Goal: Complete application form: Complete application form

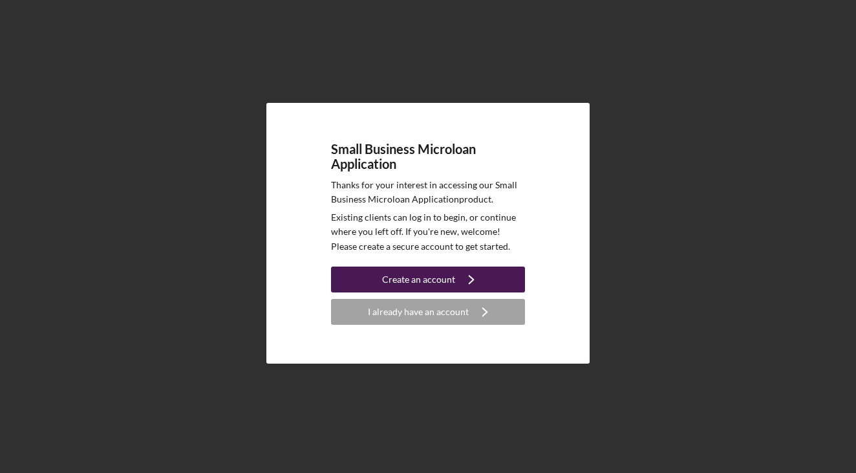
click at [435, 278] on div "Create an account" at bounding box center [418, 279] width 73 height 26
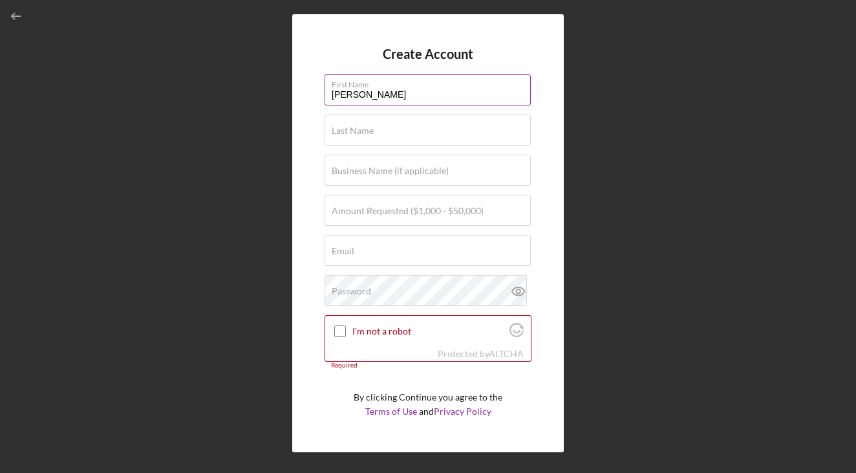
type input "Josh"
type input "[PERSON_NAME]"
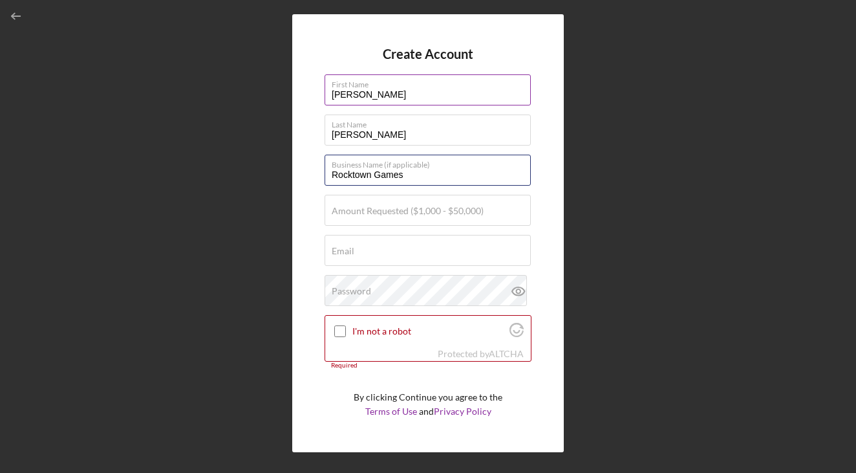
type input "Rocktown Games"
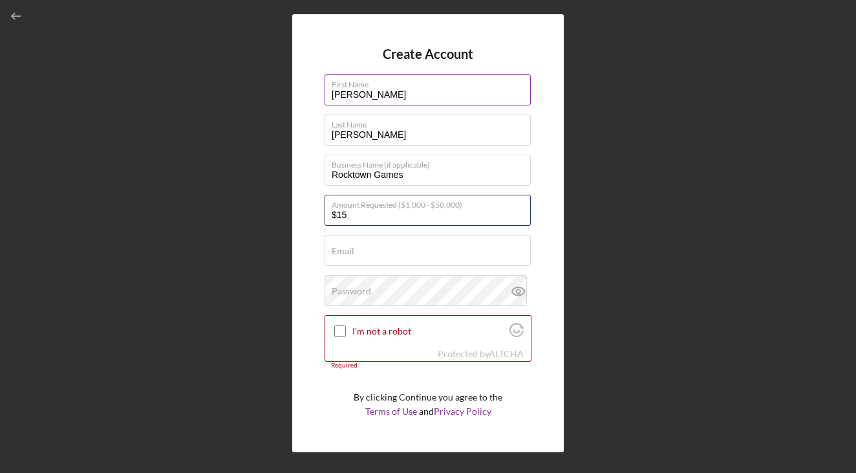
type input "$1"
type input "$25,000"
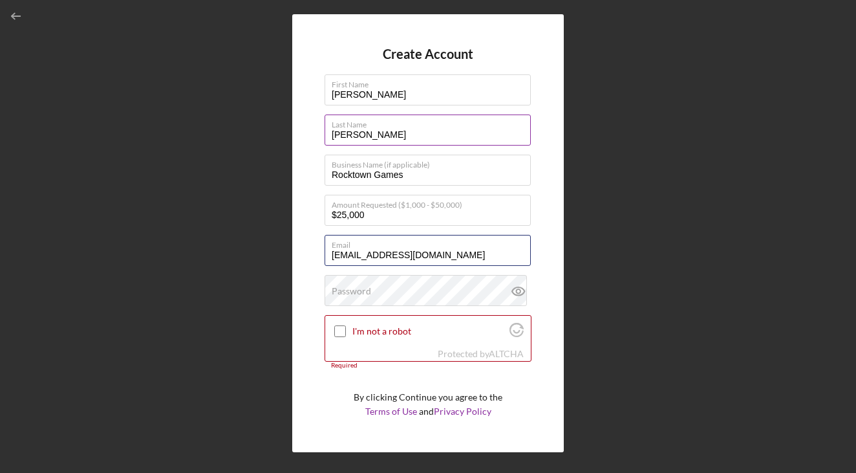
type input "[EMAIL_ADDRESS][DOMAIN_NAME]"
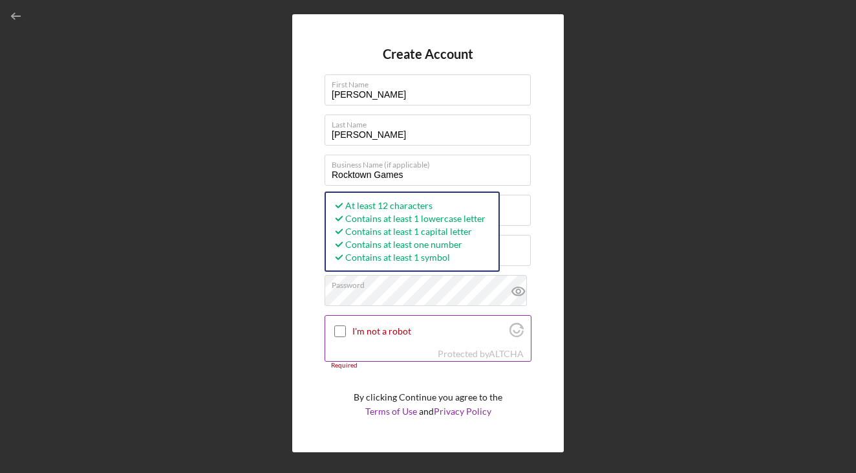
click at [386, 330] on label "I'm not a robot" at bounding box center [428, 331] width 153 height 10
click at [346, 330] on input "I'm not a robot" at bounding box center [340, 331] width 12 height 12
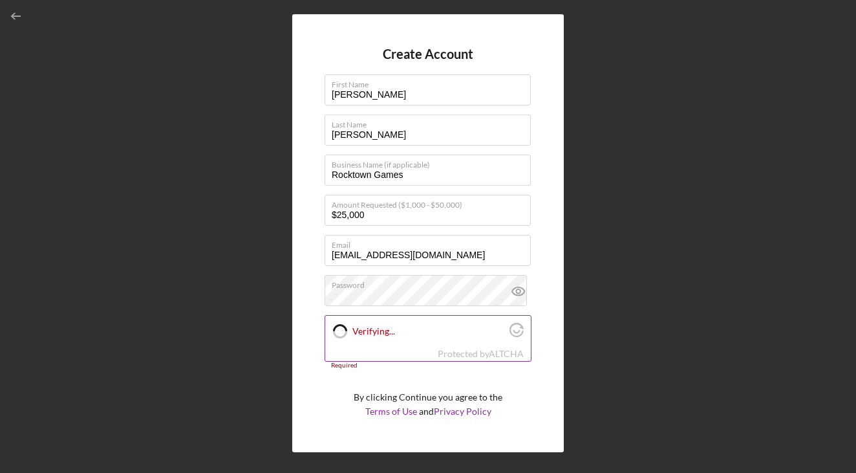
checkbox input "true"
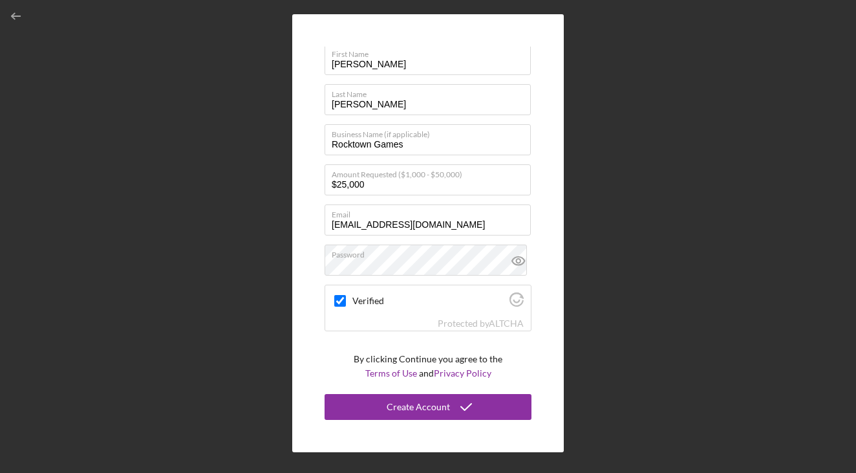
scroll to position [30, 0]
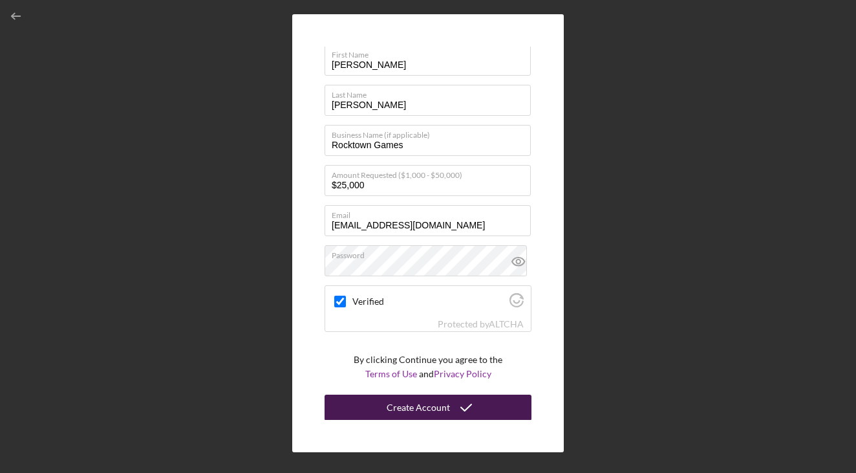
click at [384, 403] on button "Create Account" at bounding box center [428, 407] width 207 height 26
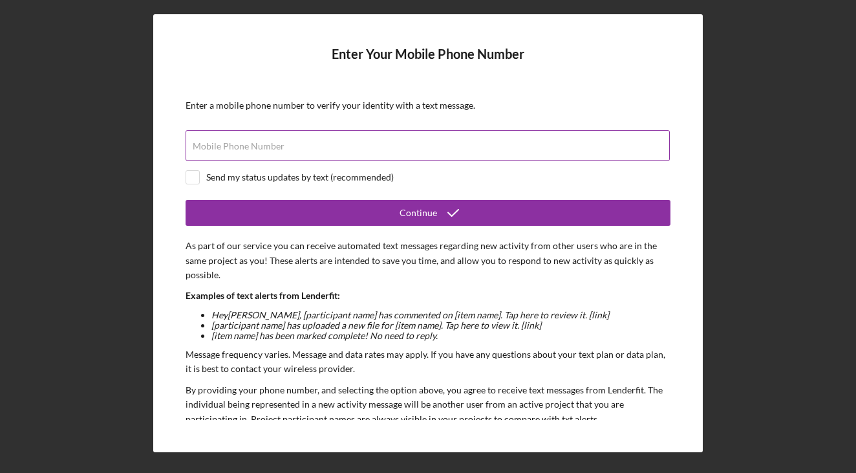
click at [424, 136] on div "Mobile Phone Number" at bounding box center [428, 146] width 485 height 32
type input "(540) 421-6645"
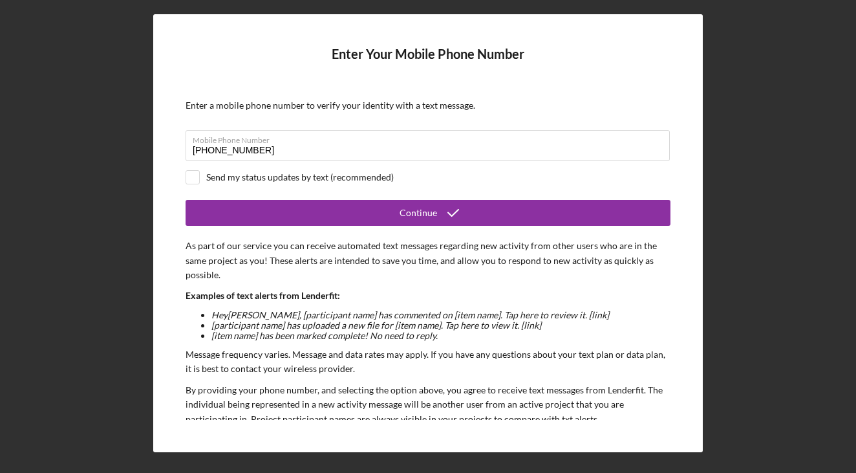
click at [274, 173] on div "Send my status updates by text (recommended)" at bounding box center [300, 177] width 188 height 10
checkbox input "true"
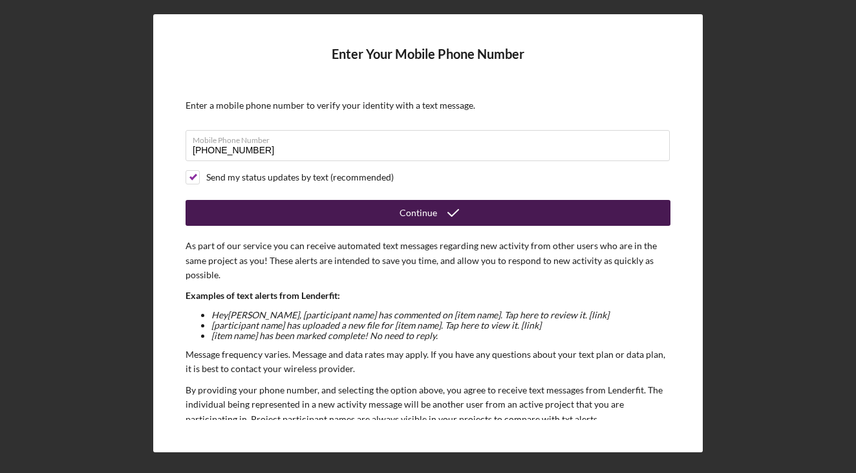
click at [292, 208] on button "Continue" at bounding box center [428, 213] width 485 height 26
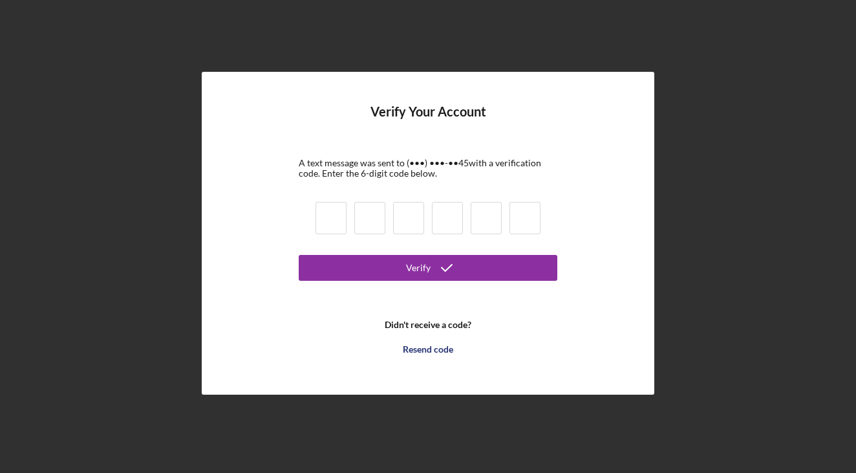
click at [323, 219] on input at bounding box center [331, 218] width 31 height 32
type input "6"
type input "7"
type input "8"
type input "2"
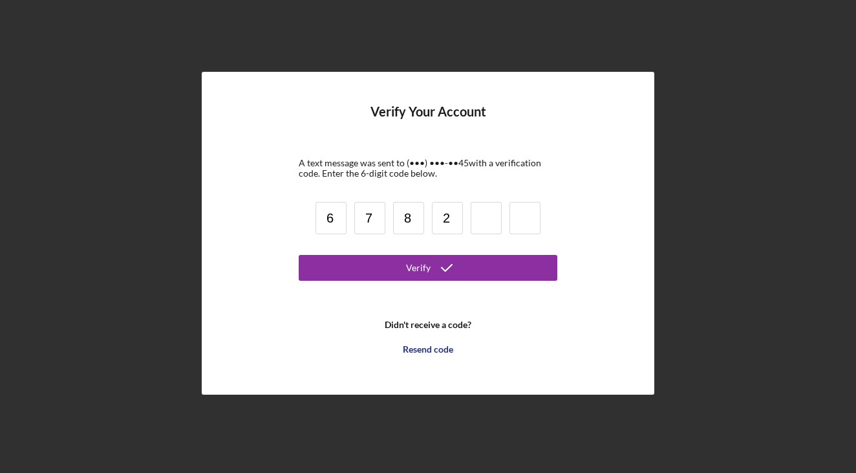
type input "2"
click at [428, 268] on button "Verify" at bounding box center [428, 268] width 259 height 26
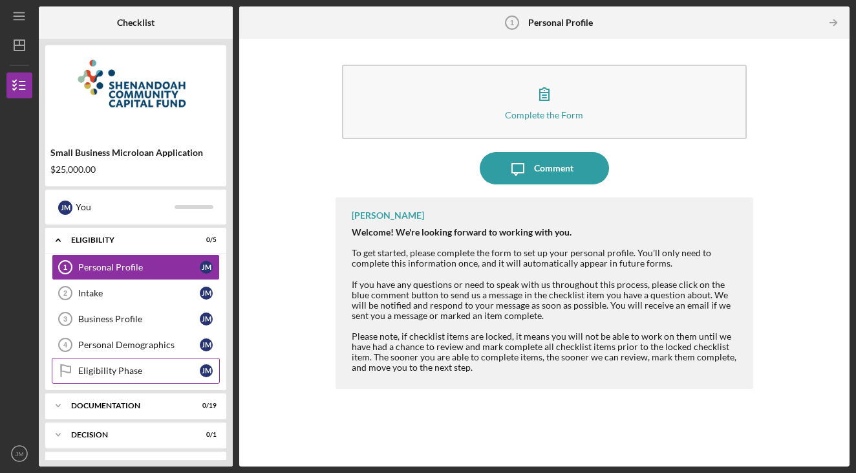
scroll to position [32, 0]
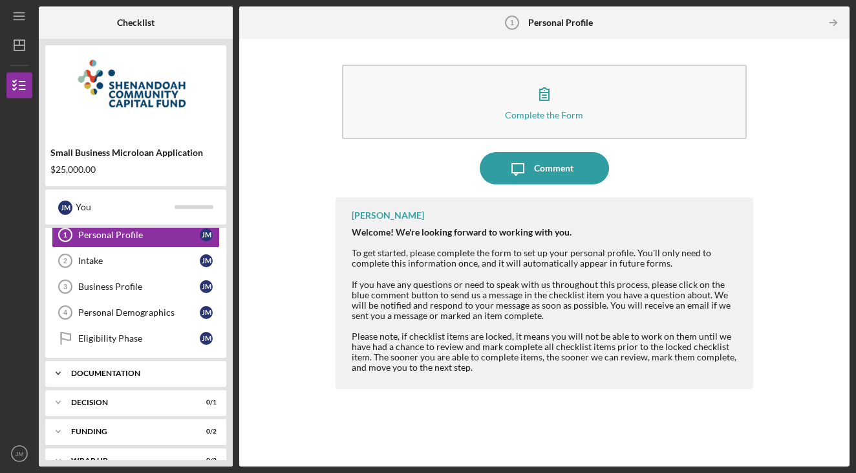
click at [131, 373] on div "Documentation" at bounding box center [140, 373] width 139 height 8
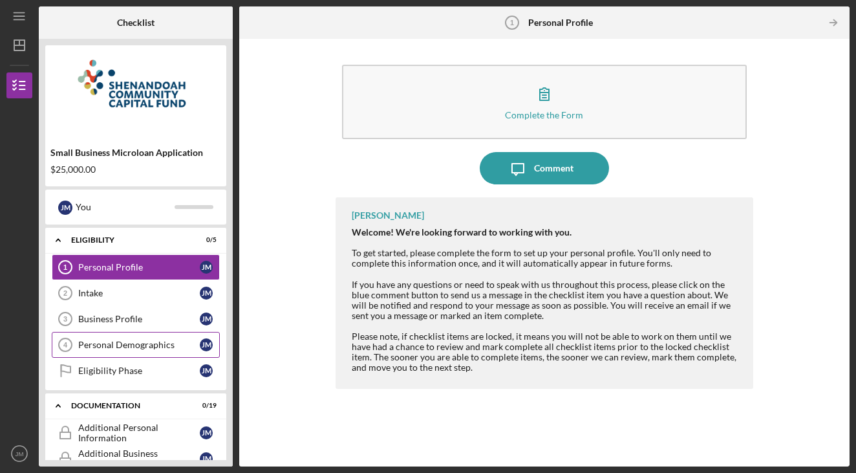
scroll to position [0, 0]
click at [88, 403] on div "Documentation" at bounding box center [140, 406] width 139 height 8
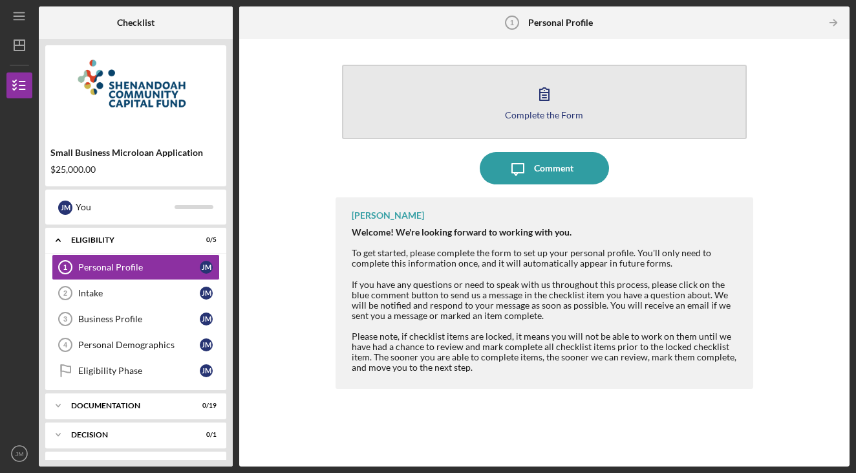
click at [539, 100] on icon "button" at bounding box center [544, 94] width 32 height 32
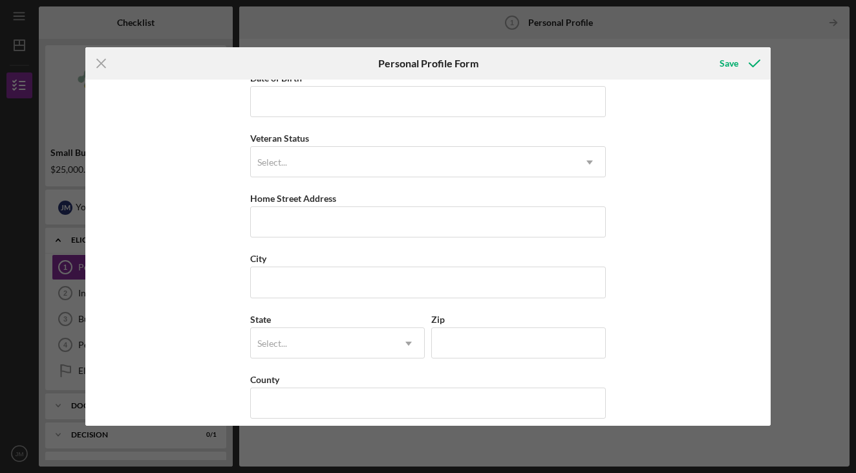
scroll to position [143, 0]
click at [104, 68] on icon "Icon/Menu Close" at bounding box center [101, 63] width 32 height 32
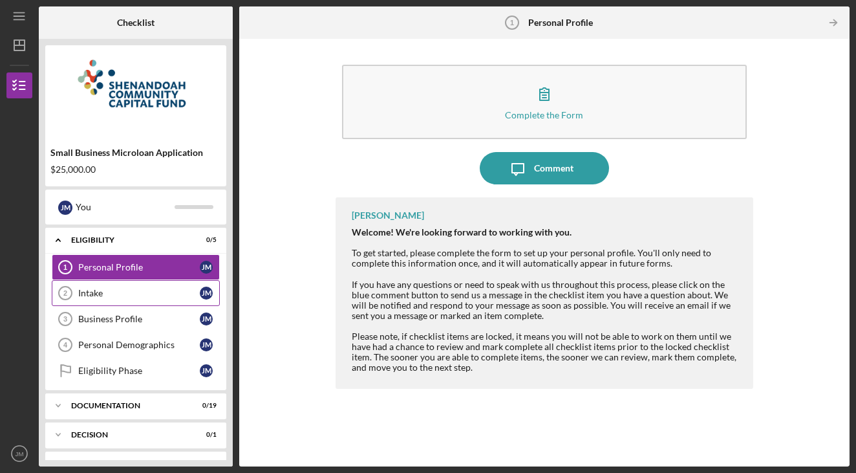
click at [163, 299] on link "Intake 2 Intake J M" at bounding box center [136, 293] width 168 height 26
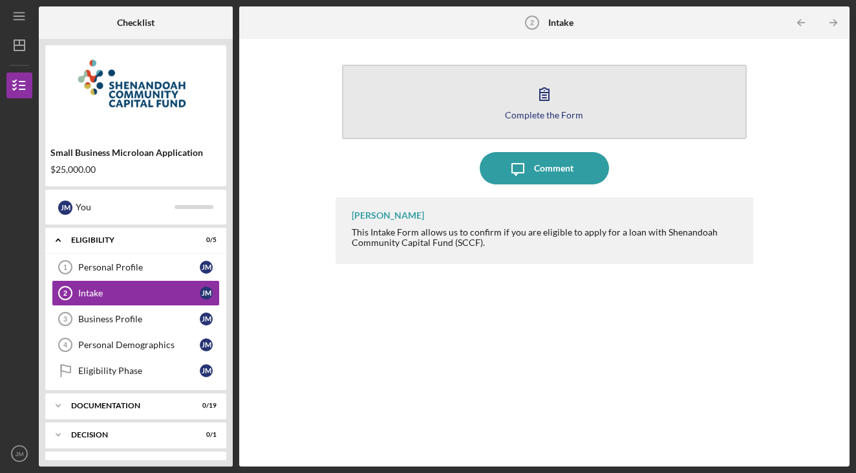
click at [499, 115] on button "Complete the Form Form" at bounding box center [544, 102] width 405 height 74
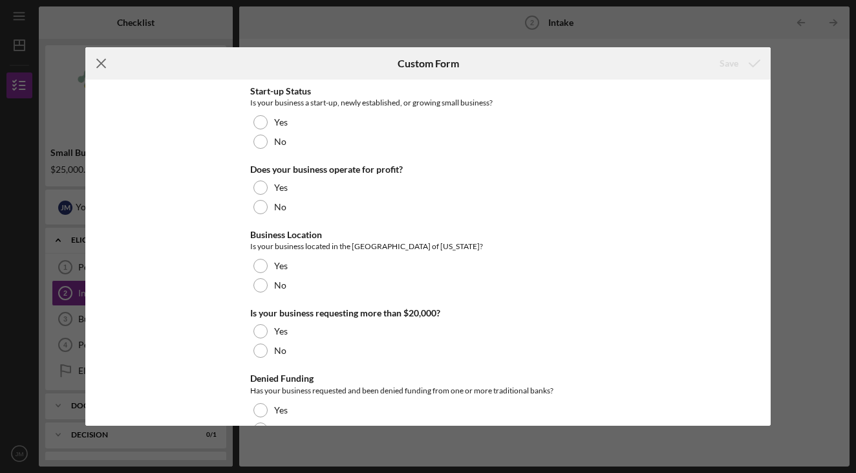
click at [92, 61] on icon "Icon/Menu Close" at bounding box center [101, 63] width 32 height 32
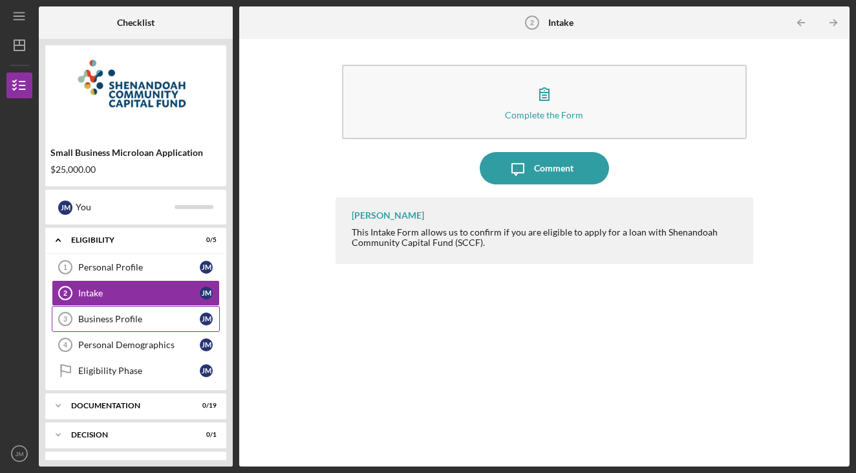
click at [163, 325] on link "Business Profile 3 Business Profile J M" at bounding box center [136, 319] width 168 height 26
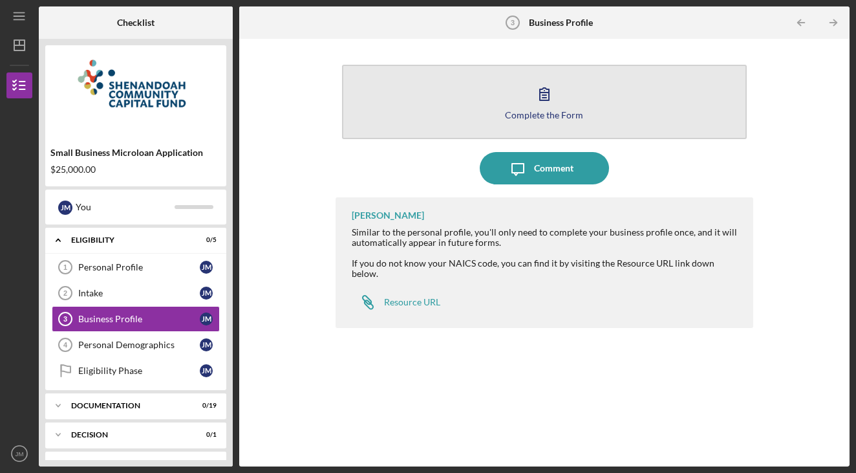
click at [419, 122] on button "Complete the Form Form" at bounding box center [544, 102] width 405 height 74
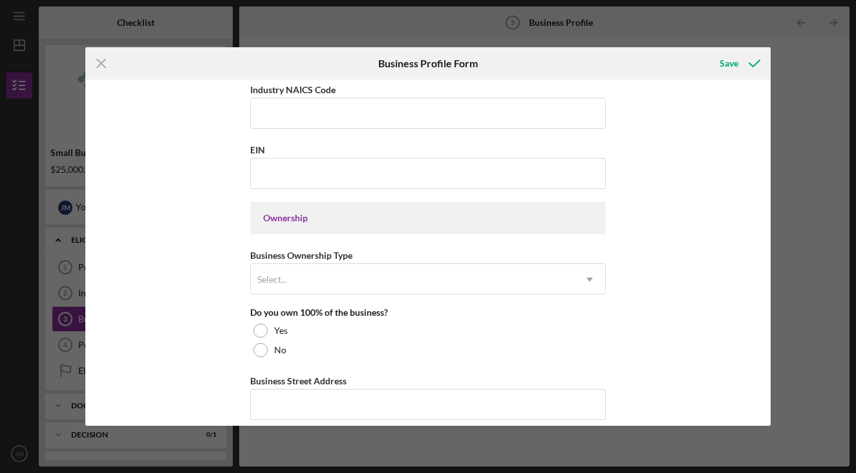
scroll to position [534, 0]
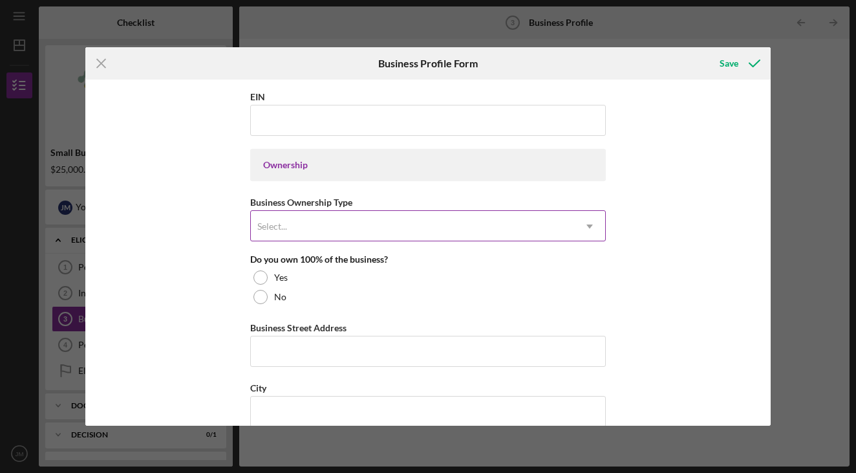
click at [309, 224] on div "Select..." at bounding box center [412, 226] width 323 height 30
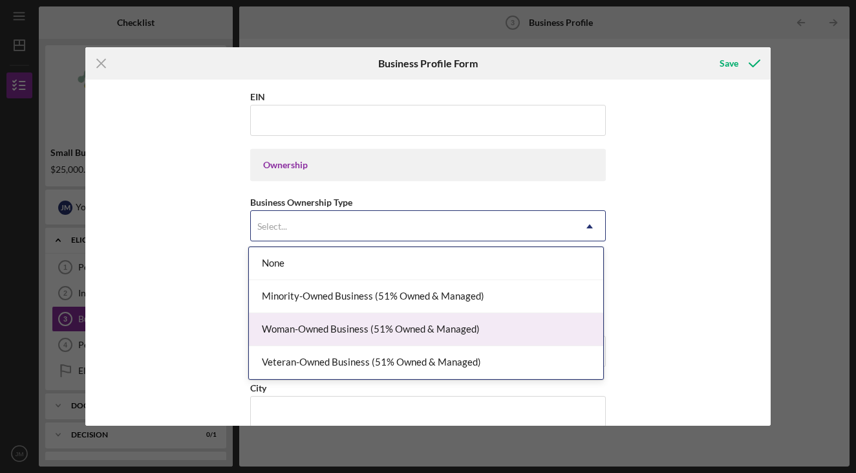
click at [176, 314] on div "Business Name DBA Business Start Date Legal Structure Select... Icon/Dropdown A…" at bounding box center [427, 253] width 685 height 346
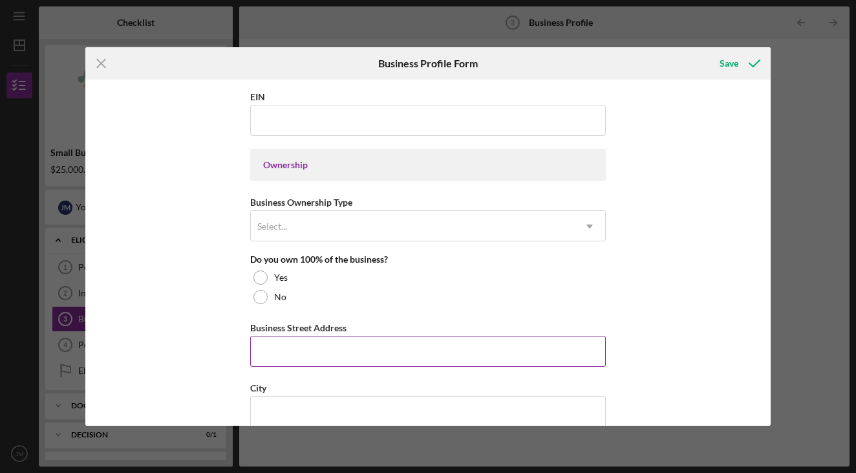
scroll to position [567, 0]
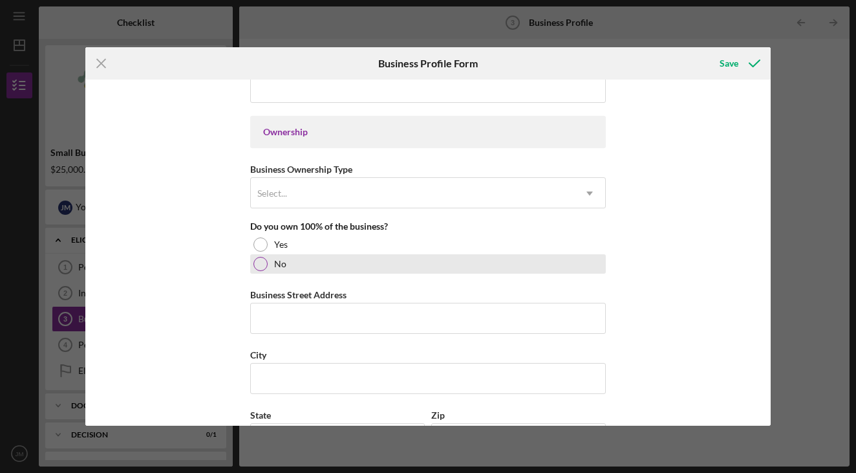
click at [279, 264] on label "No" at bounding box center [280, 264] width 12 height 10
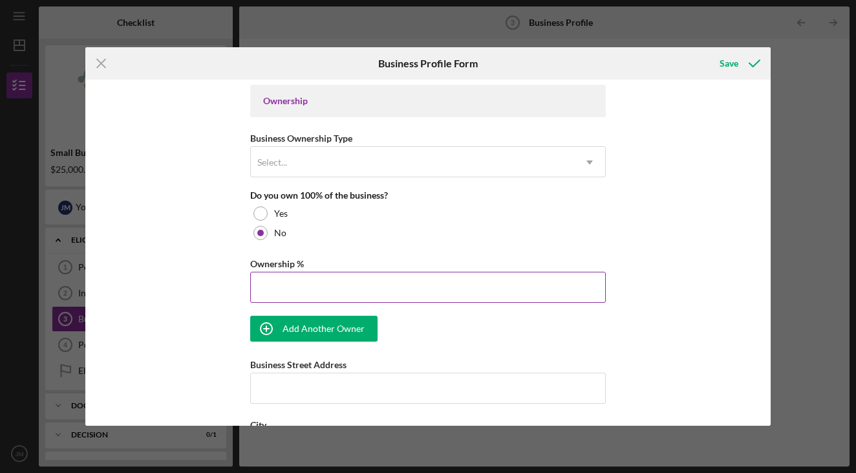
scroll to position [601, 0]
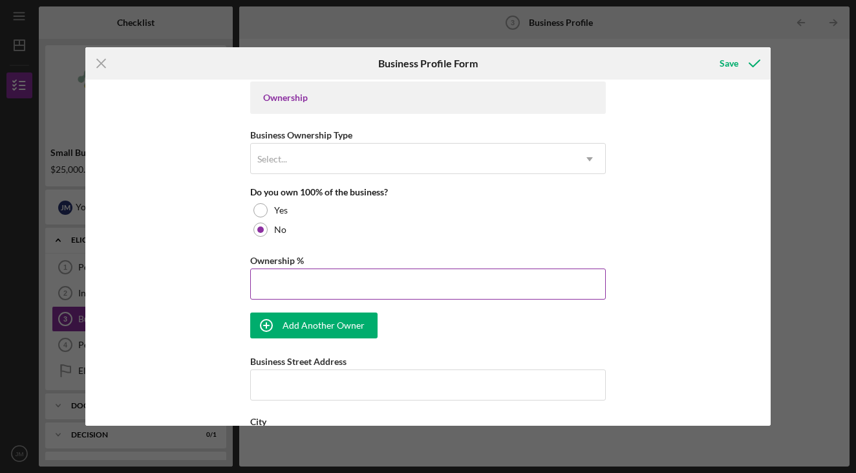
click at [326, 288] on input "Ownership %" at bounding box center [428, 283] width 356 height 31
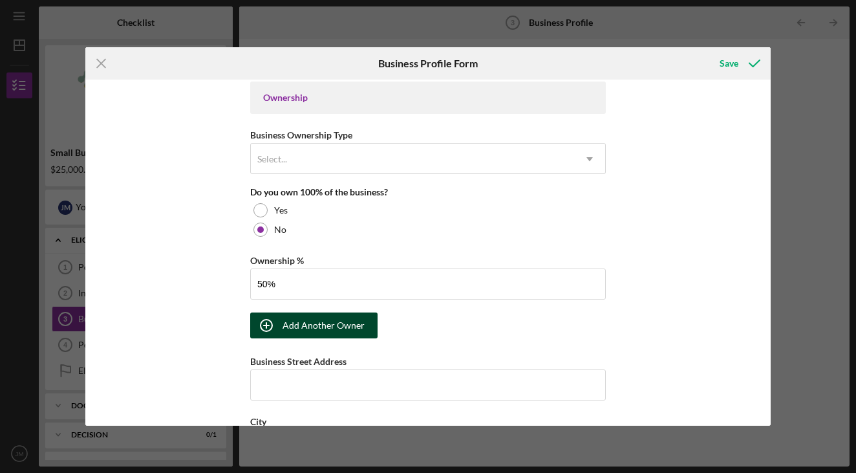
type input "50.00%"
click at [283, 329] on div "Add Another Owner" at bounding box center [324, 325] width 82 height 26
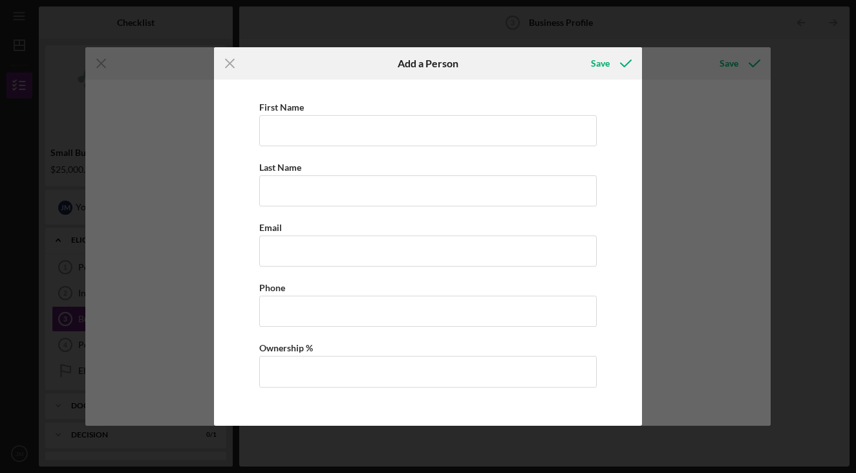
scroll to position [6, 0]
click at [226, 58] on icon "Icon/Menu Close" at bounding box center [230, 63] width 32 height 32
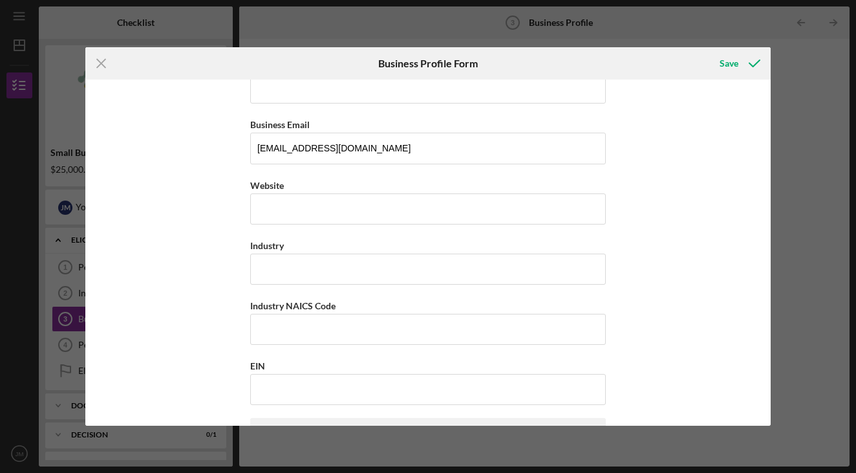
scroll to position [269, 0]
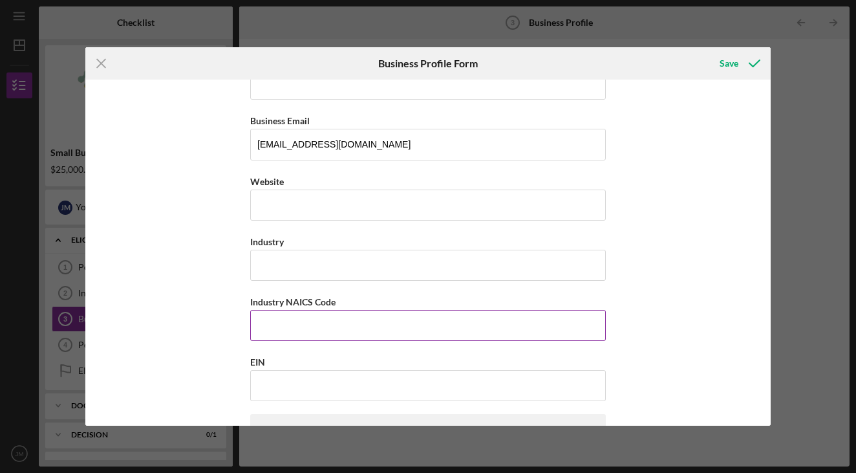
click at [306, 327] on input "Industry NAICS Code" at bounding box center [428, 325] width 356 height 31
type input "451120"
drag, startPoint x: 316, startPoint y: 330, endPoint x: 233, endPoint y: 330, distance: 82.1
click at [233, 330] on div "Business Name Required DBA Business Start Date Legal Structure Select... Icon/D…" at bounding box center [427, 253] width 685 height 346
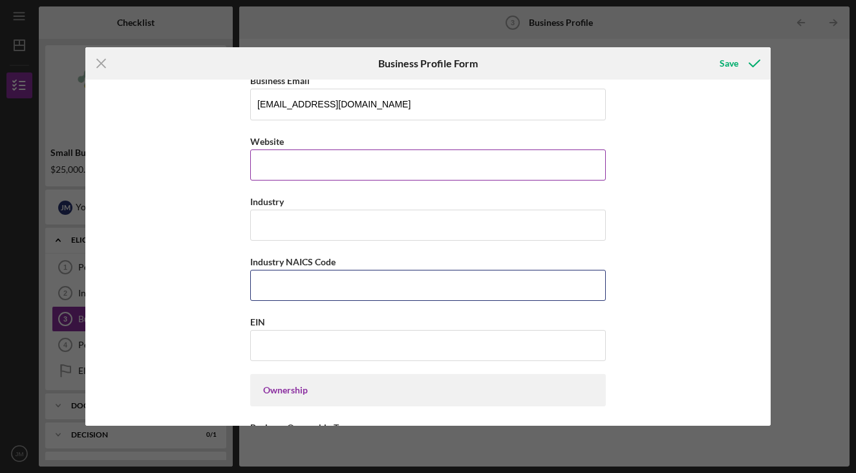
scroll to position [314, 0]
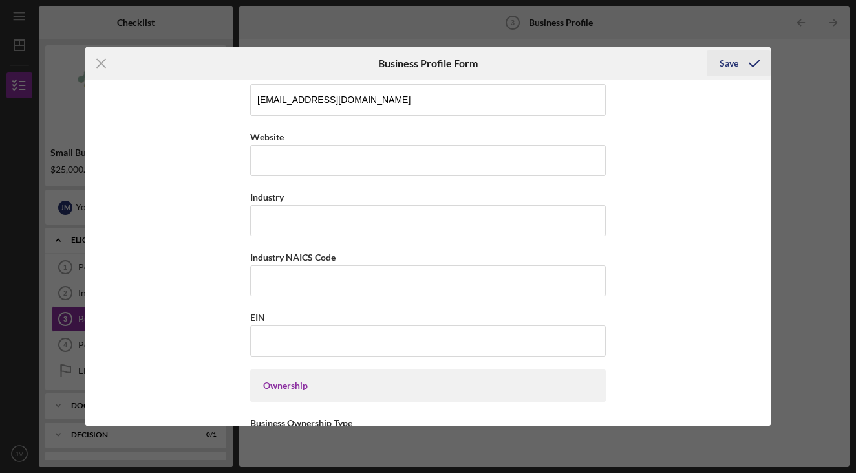
click at [734, 59] on div "Save" at bounding box center [729, 63] width 19 height 26
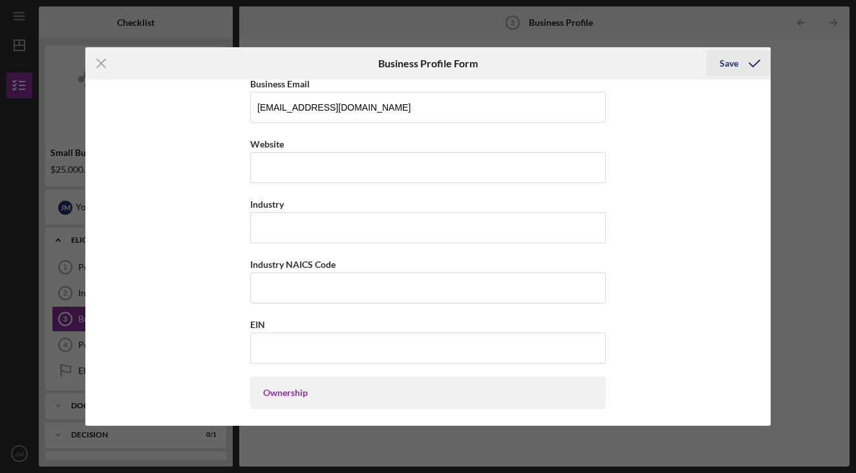
scroll to position [6, 0]
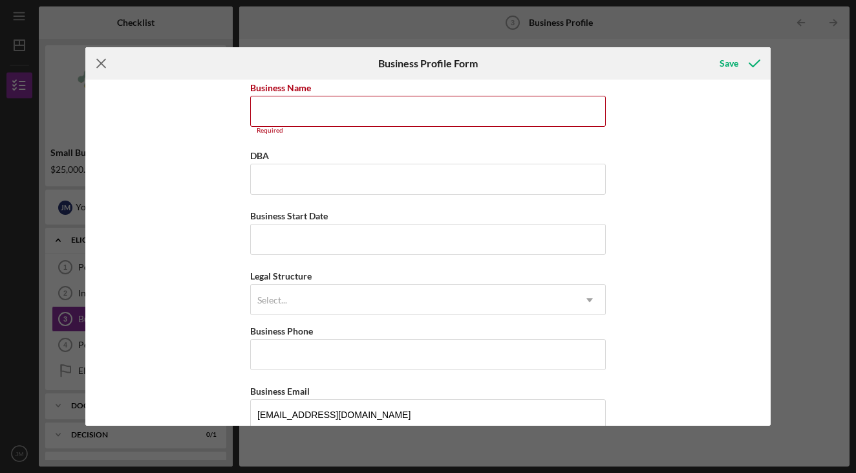
click at [102, 67] on icon "Icon/Menu Close" at bounding box center [101, 63] width 32 height 32
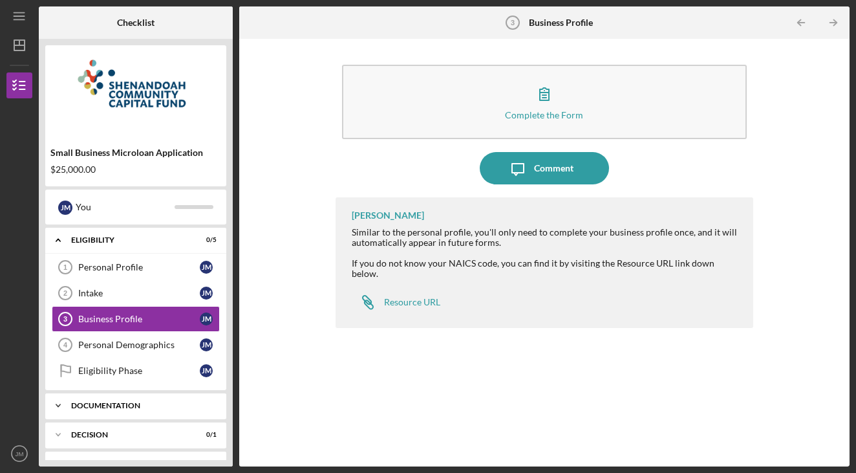
click at [180, 398] on div "Icon/Expander Documentation 0 / 19" at bounding box center [135, 405] width 181 height 26
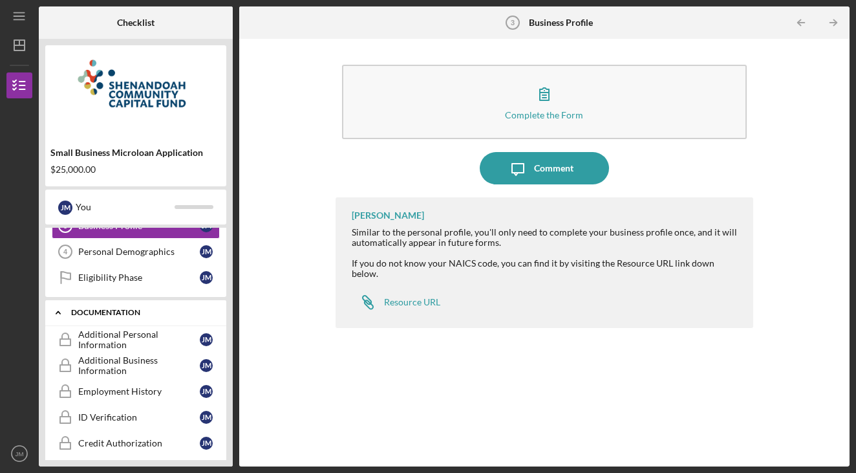
scroll to position [97, 0]
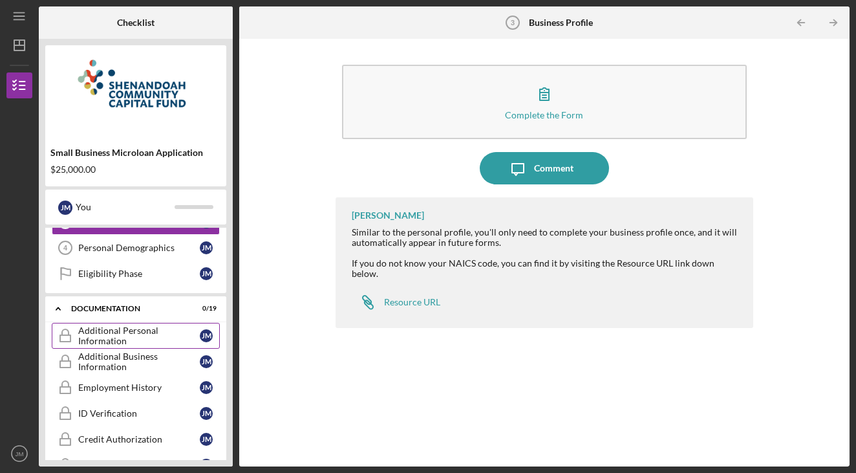
click at [129, 327] on div "Additional Personal Information" at bounding box center [139, 335] width 122 height 21
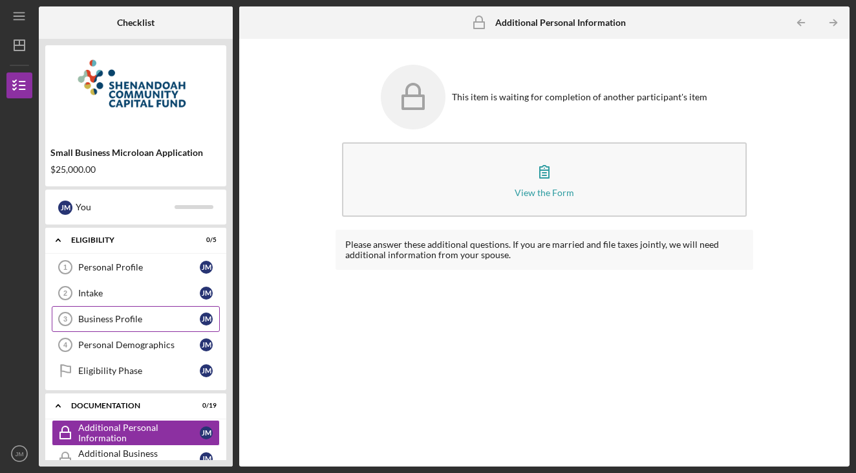
scroll to position [38, 0]
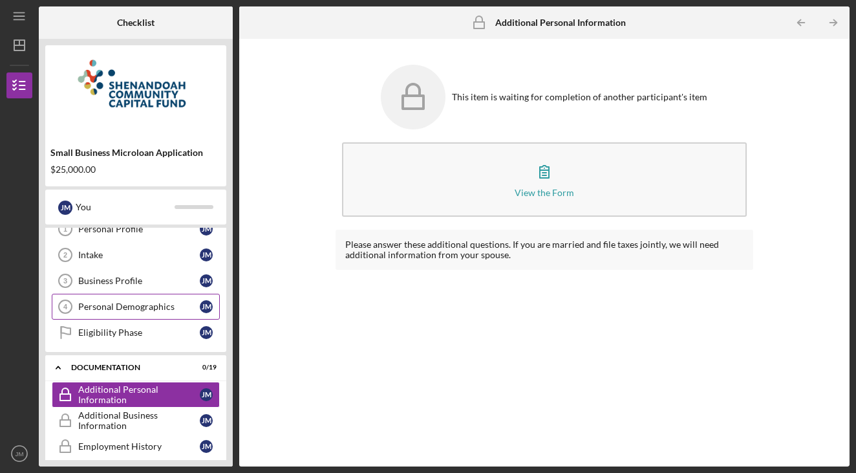
click at [130, 310] on div "Personal Demographics" at bounding box center [139, 306] width 122 height 10
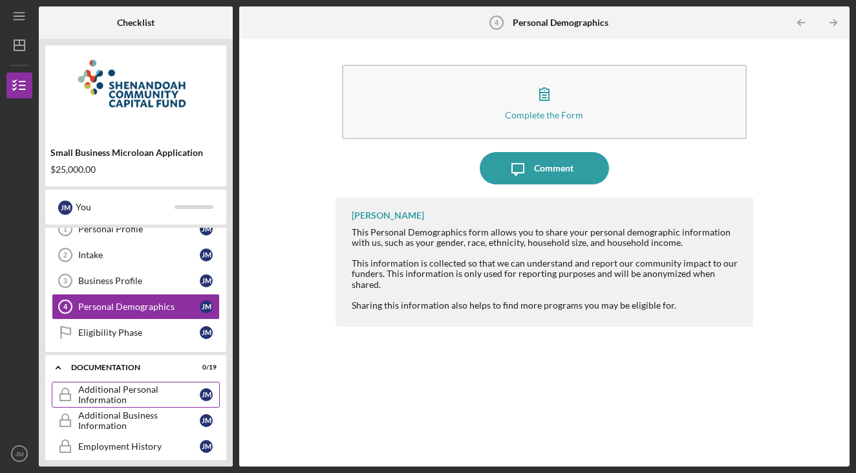
click at [121, 396] on div "Additional Personal Information" at bounding box center [139, 394] width 122 height 21
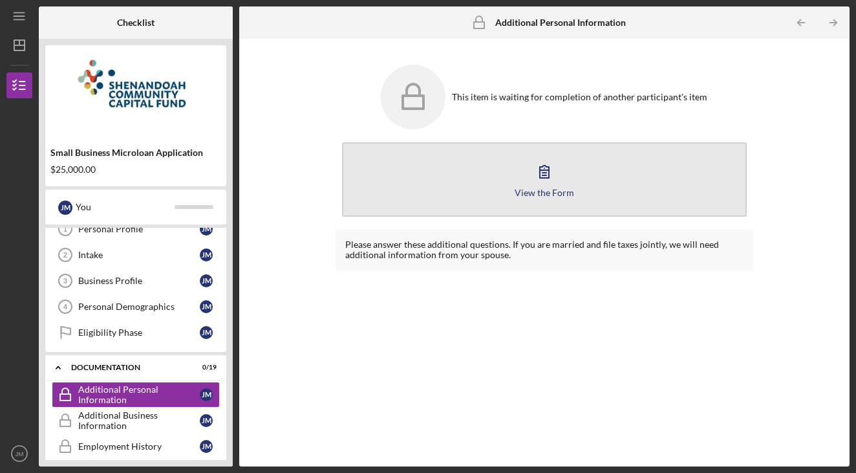
click at [509, 167] on button "View the Form Form" at bounding box center [544, 179] width 405 height 74
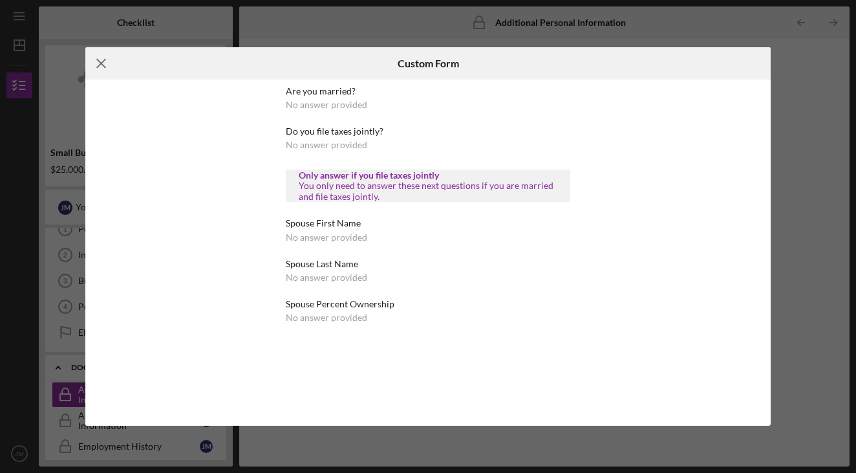
click at [100, 64] on icon "Icon/Menu Close" at bounding box center [101, 63] width 32 height 32
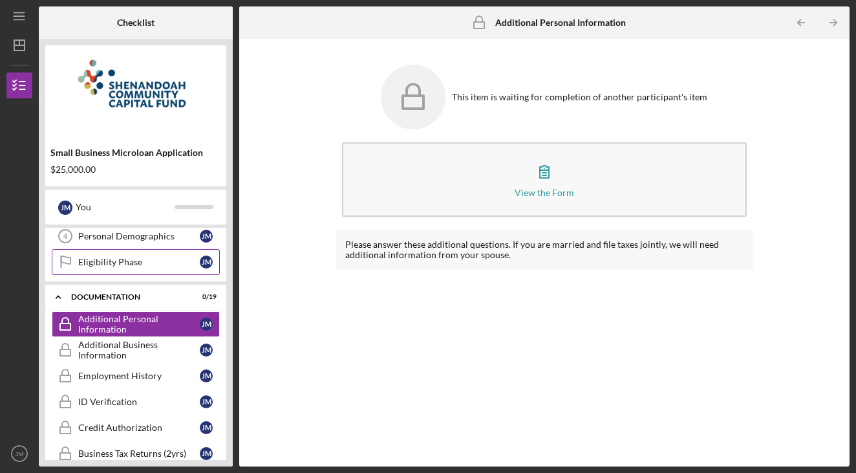
scroll to position [121, 0]
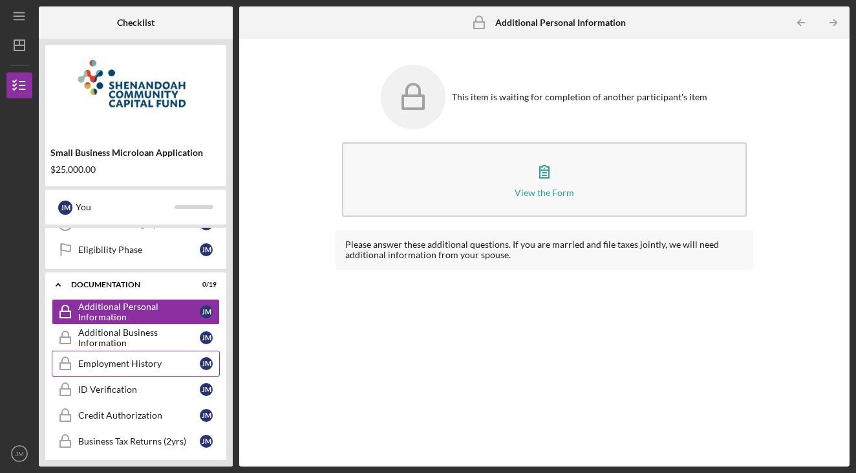
click at [153, 365] on div "Employment History" at bounding box center [139, 363] width 122 height 10
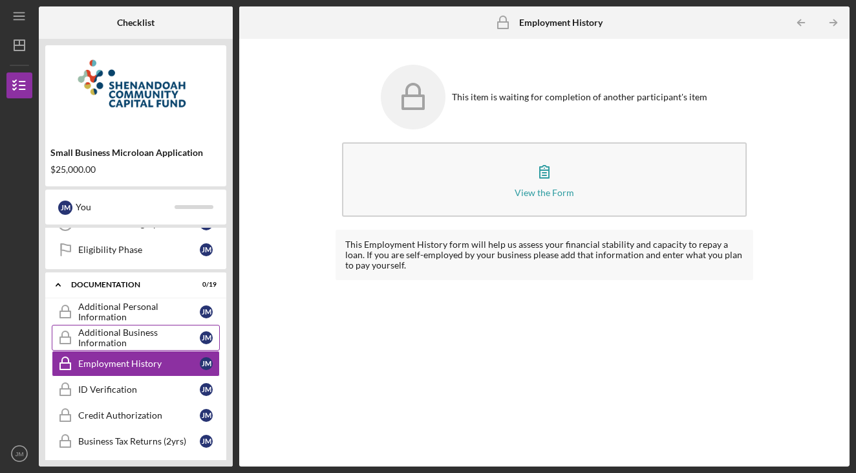
click at [133, 340] on div "Additional Business Information" at bounding box center [139, 337] width 122 height 21
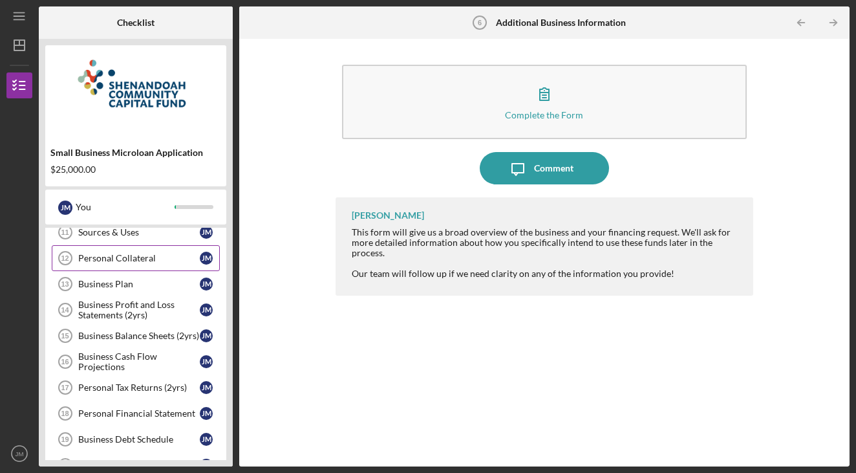
scroll to position [358, 0]
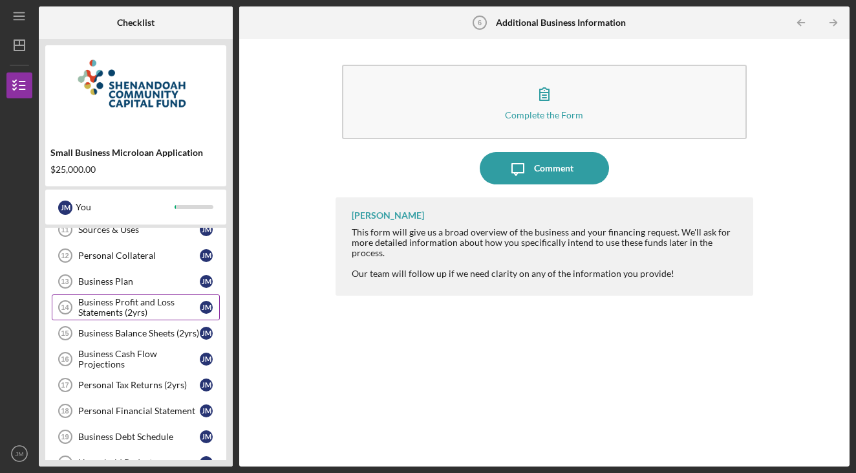
click at [155, 308] on div "Business Profit and Loss Statements (2yrs)" at bounding box center [139, 307] width 122 height 21
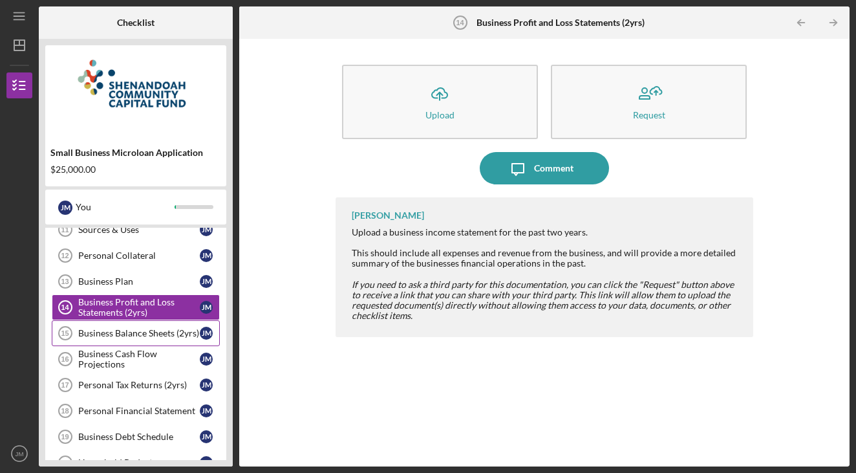
click at [105, 330] on div "Business Balance Sheets (2yrs)" at bounding box center [139, 333] width 122 height 10
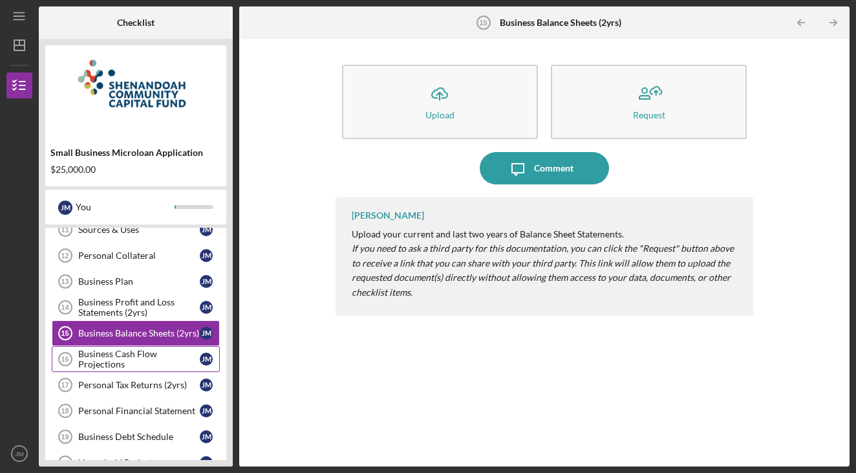
click at [145, 361] on div "Business Cash Flow Projections" at bounding box center [139, 359] width 122 height 21
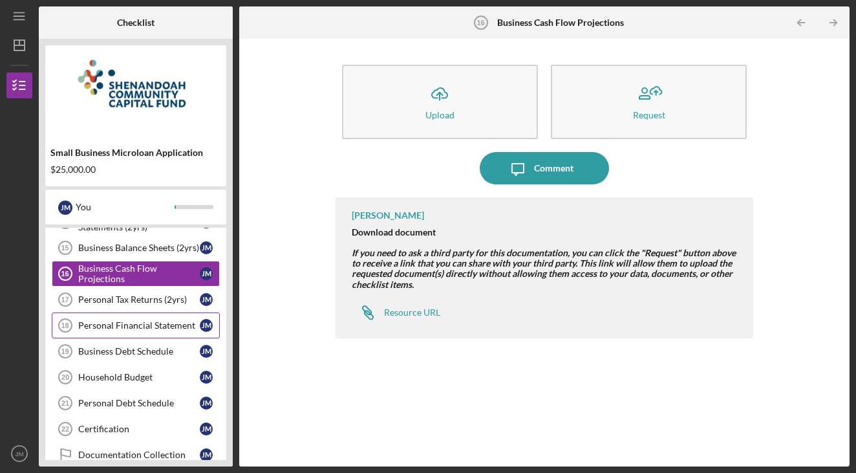
scroll to position [449, 0]
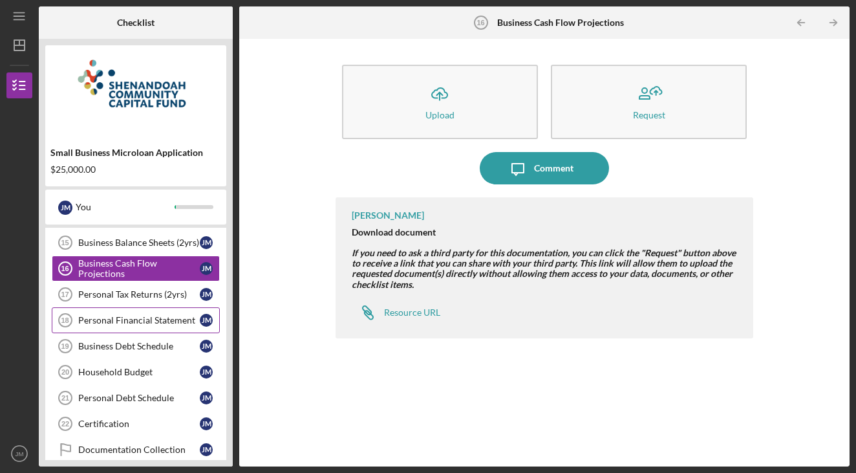
click at [167, 326] on link "Personal Financial Statement 18 Personal Financial Statement [PERSON_NAME]" at bounding box center [136, 320] width 168 height 26
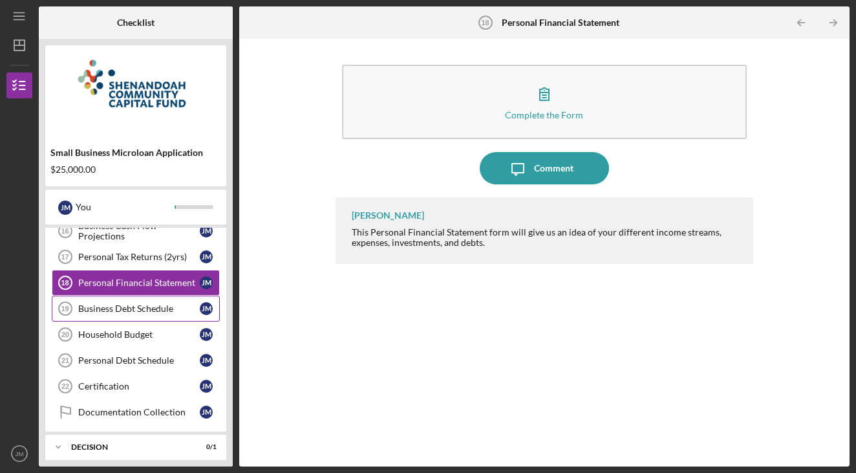
scroll to position [492, 0]
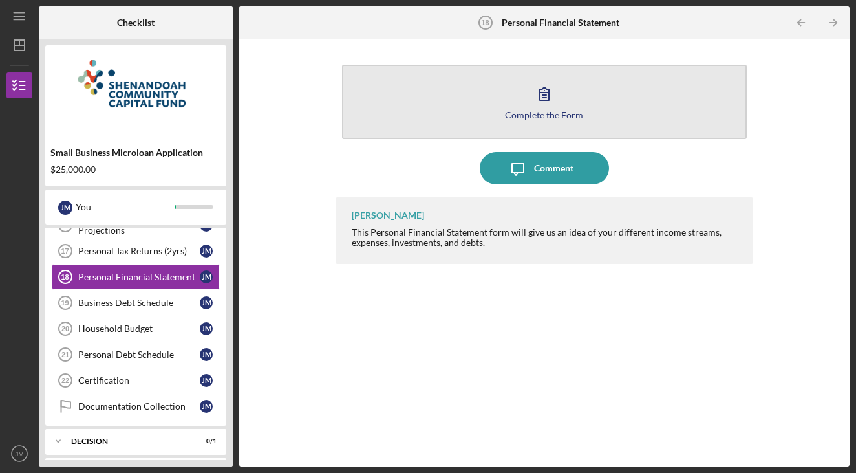
click at [530, 85] on icon "button" at bounding box center [544, 94] width 32 height 32
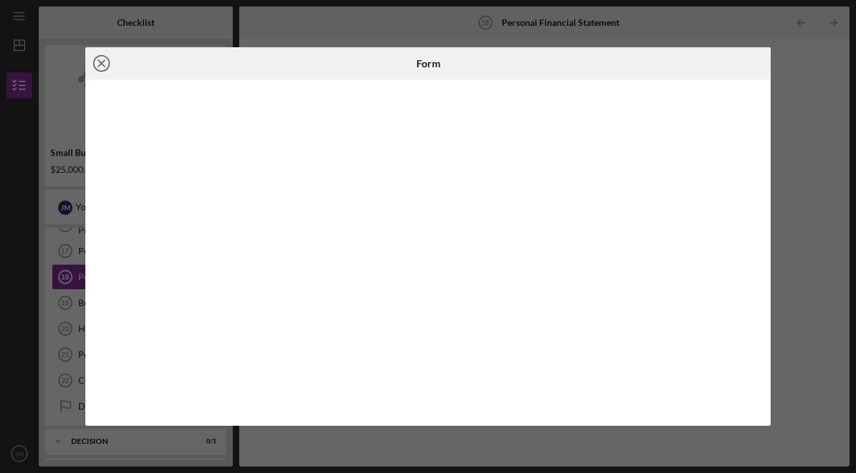
click at [100, 60] on icon "Icon/Close" at bounding box center [101, 63] width 32 height 32
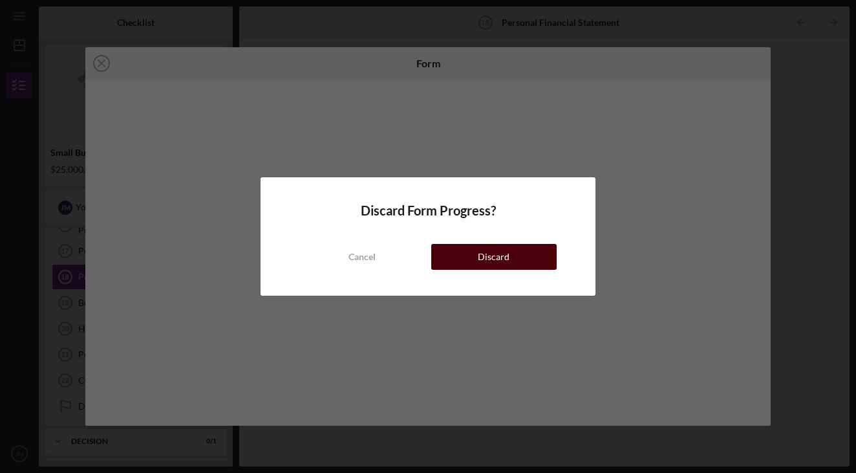
click at [463, 254] on button "Discard" at bounding box center [493, 257] width 125 height 26
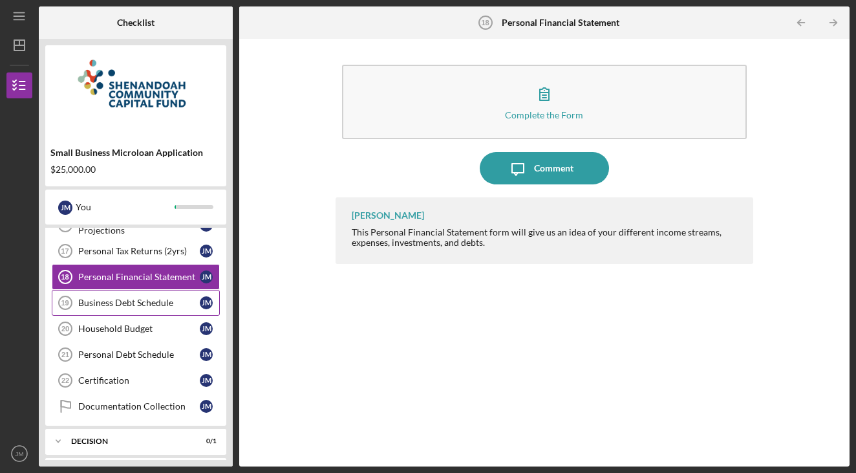
click at [158, 312] on link "Business Debt Schedule 19 Business Debt Schedule [PERSON_NAME]" at bounding box center [136, 303] width 168 height 26
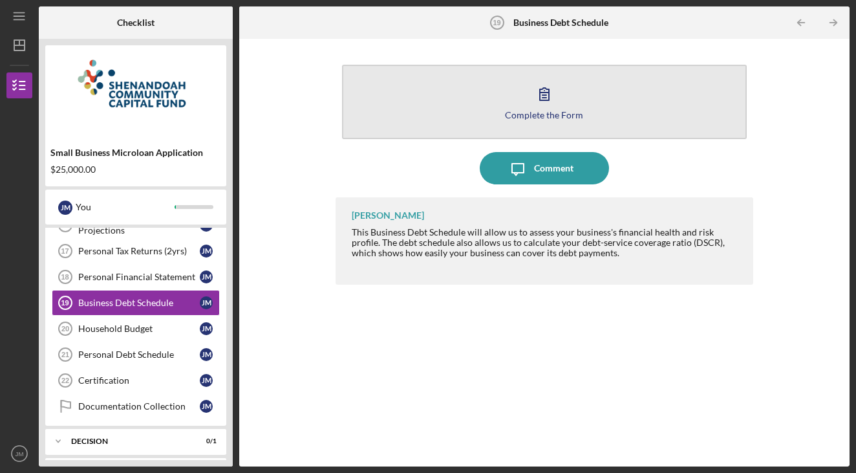
click at [524, 107] on button "Complete the Form Form" at bounding box center [544, 102] width 405 height 74
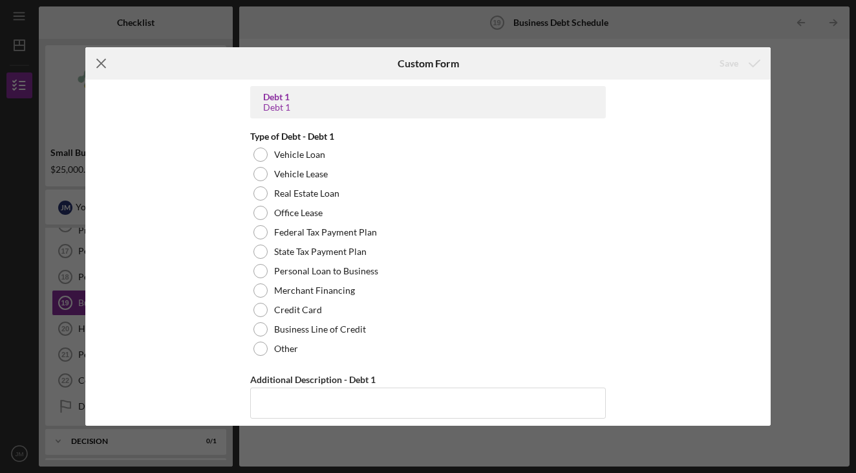
click at [97, 61] on icon "Icon/Menu Close" at bounding box center [101, 63] width 32 height 32
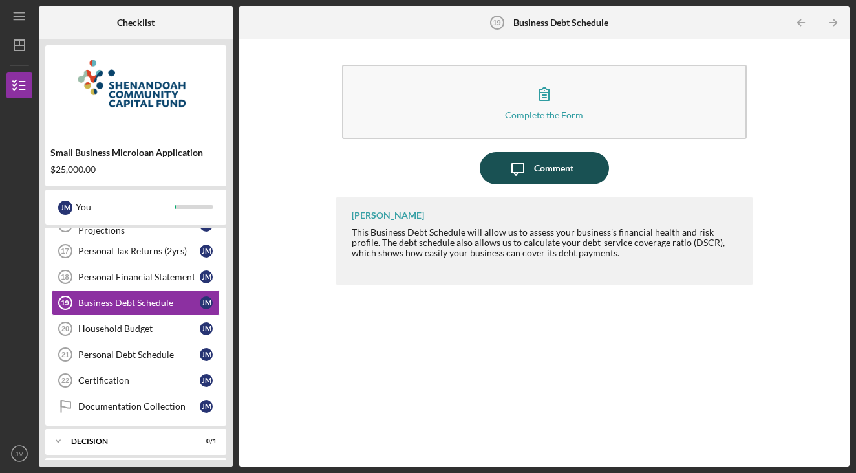
click at [568, 156] on div "Comment" at bounding box center [553, 168] width 39 height 32
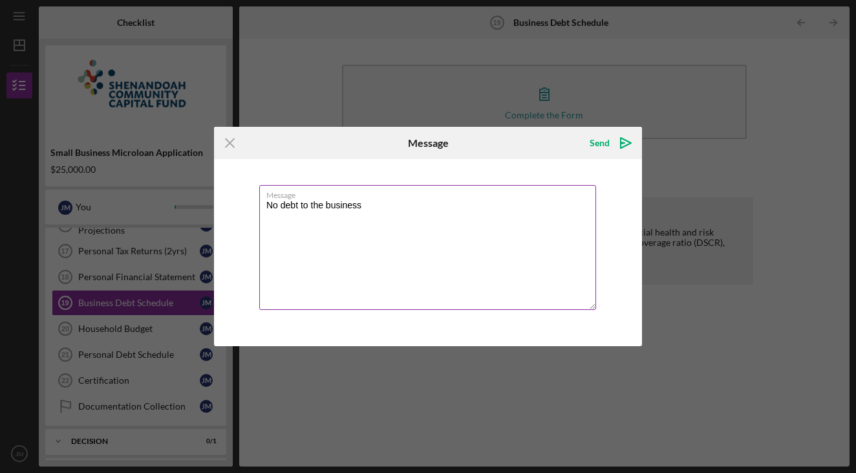
click at [414, 220] on textarea "No debt to the buisness" at bounding box center [427, 247] width 337 height 125
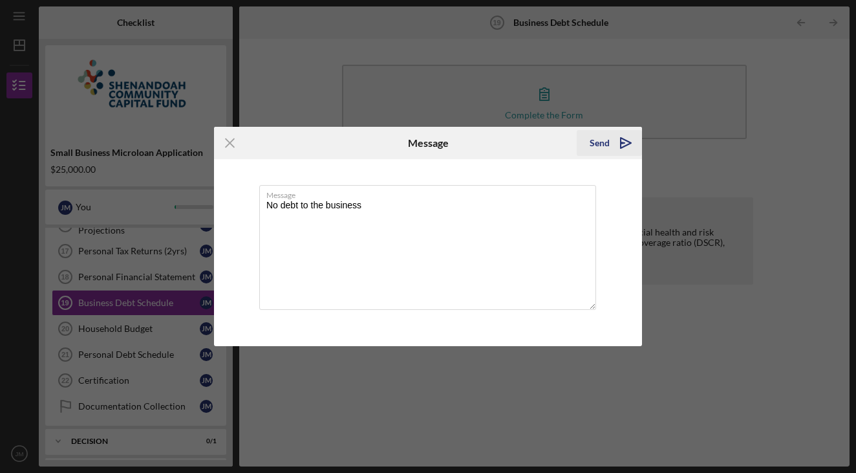
type textarea "No debt to the business"
click at [614, 138] on icon "Icon/icon-invite-send" at bounding box center [626, 143] width 32 height 32
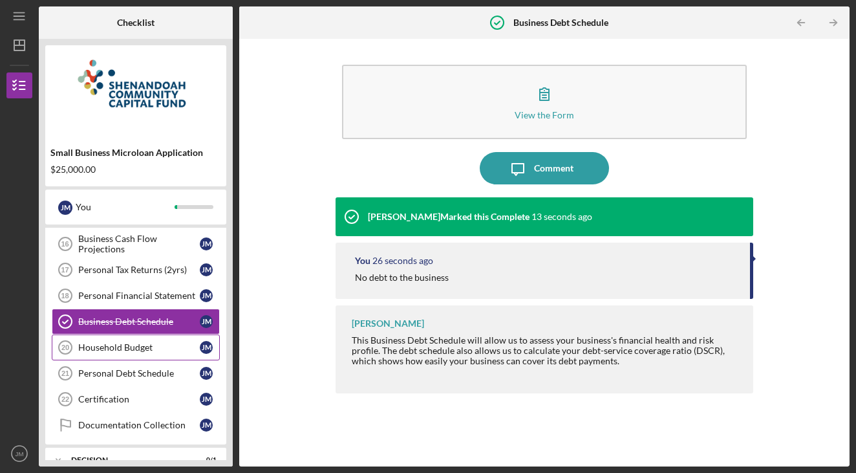
scroll to position [484, 0]
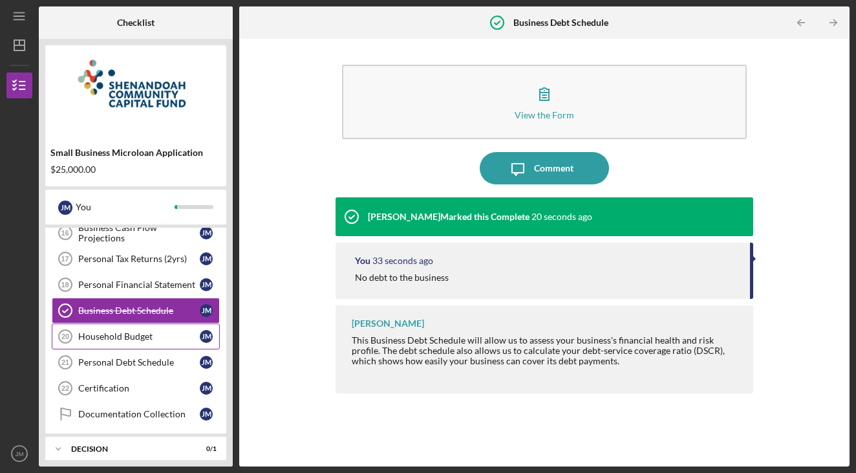
click at [148, 338] on div "Household Budget" at bounding box center [139, 336] width 122 height 10
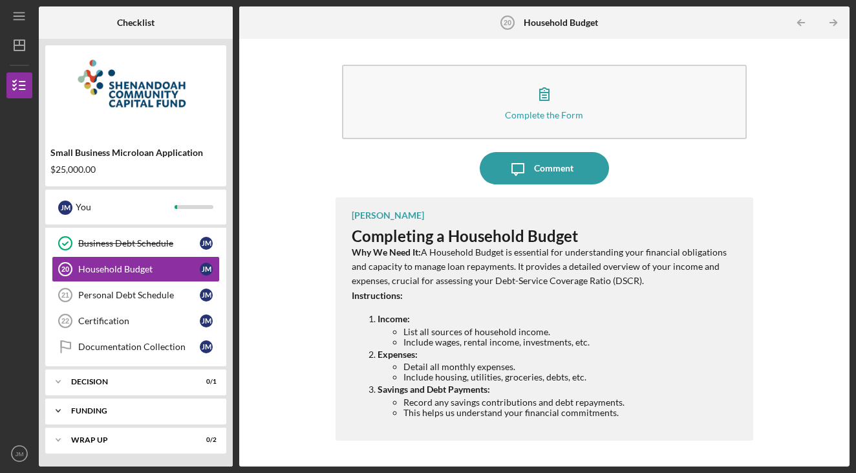
scroll to position [552, 0]
click at [130, 383] on div "Decision" at bounding box center [140, 382] width 139 height 8
click at [113, 447] on div "Funding" at bounding box center [140, 444] width 139 height 8
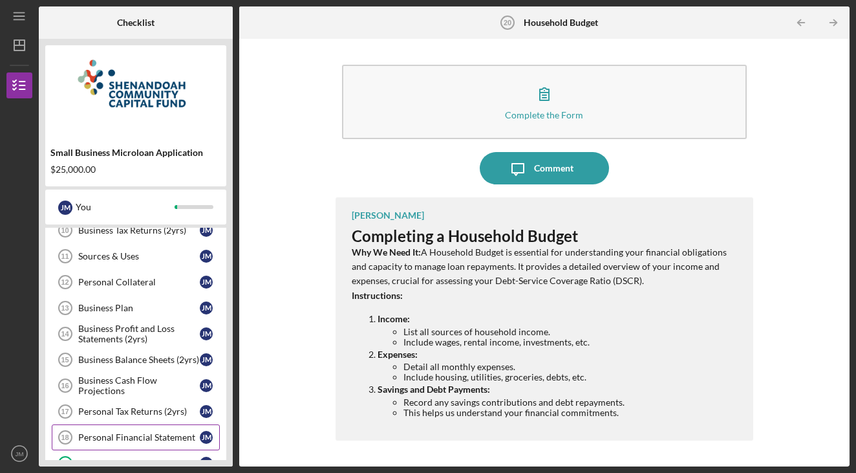
scroll to position [327, 0]
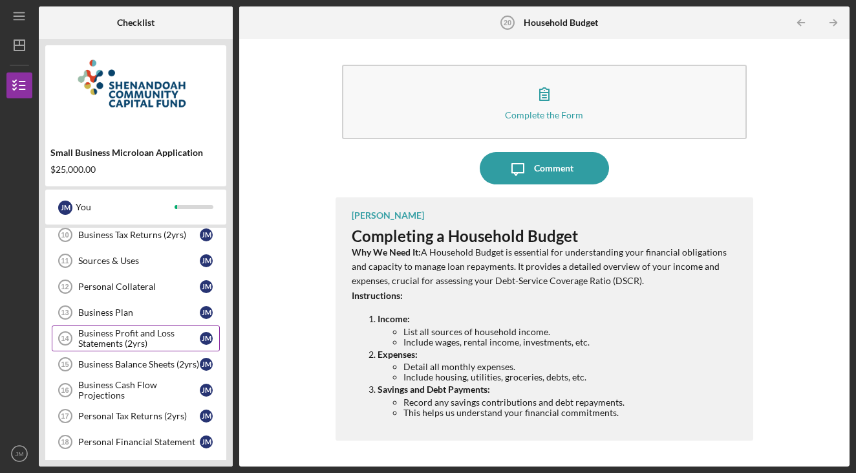
click at [152, 341] on div "Business Profit and Loss Statements (2yrs)" at bounding box center [139, 338] width 122 height 21
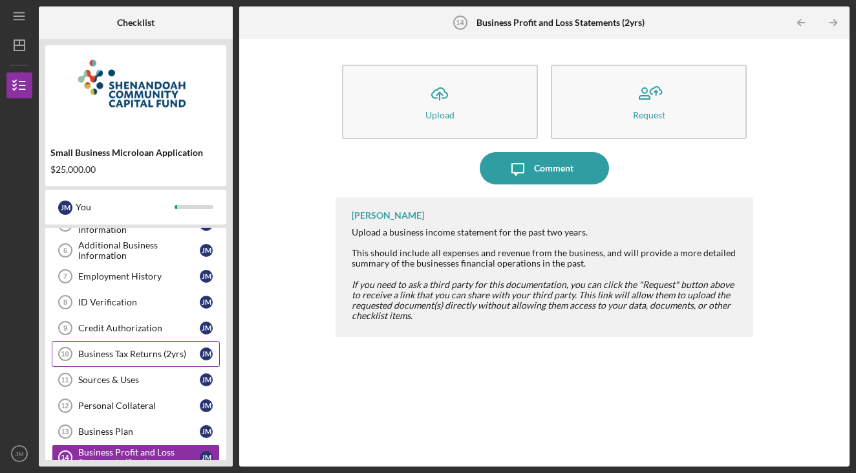
scroll to position [211, 0]
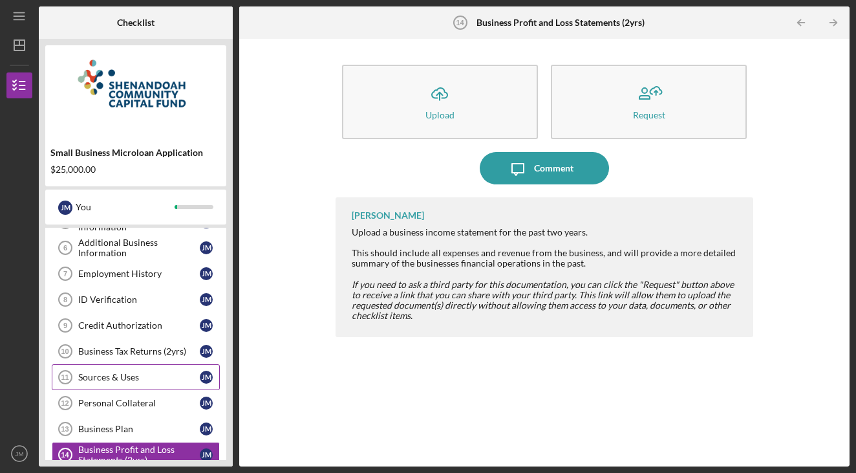
click at [170, 379] on div "Sources & Uses" at bounding box center [139, 377] width 122 height 10
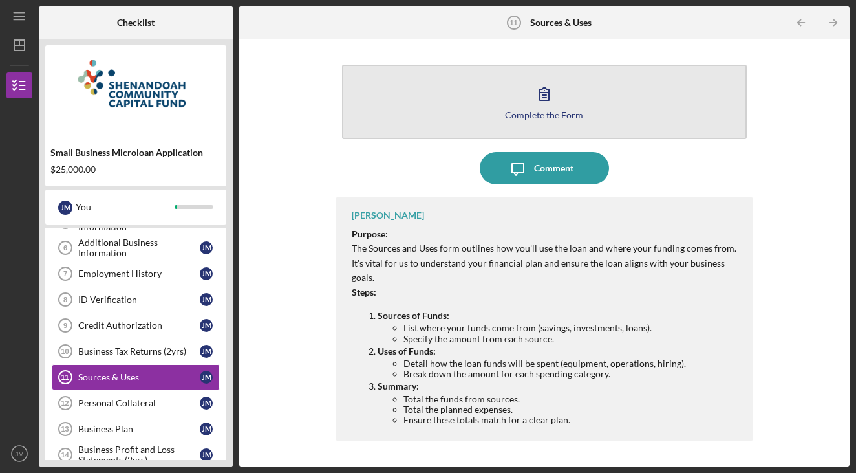
click at [495, 86] on button "Complete the Form Form" at bounding box center [544, 102] width 405 height 74
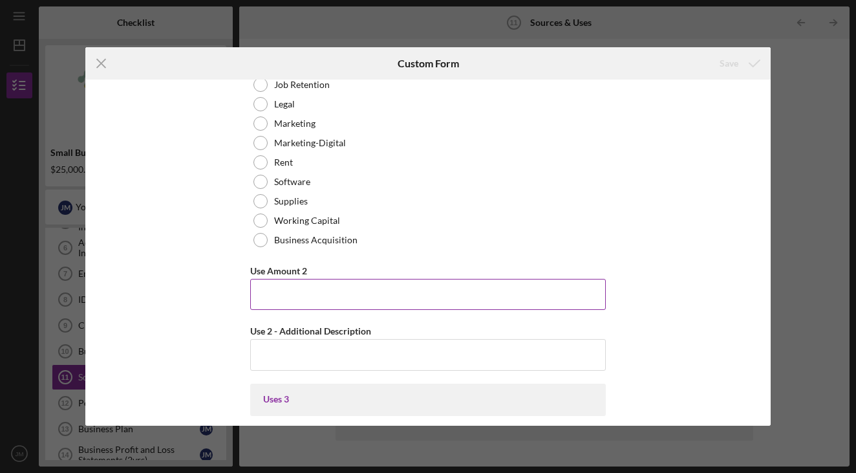
scroll to position [1225, 0]
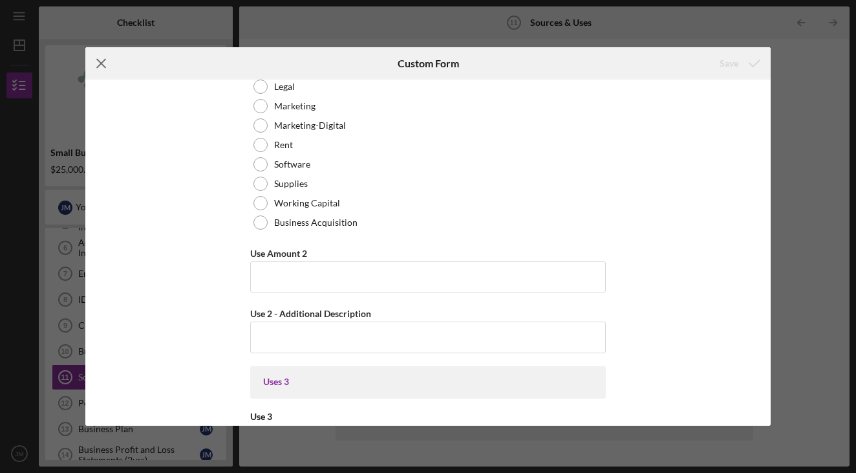
click at [109, 66] on icon "Icon/Menu Close" at bounding box center [101, 63] width 32 height 32
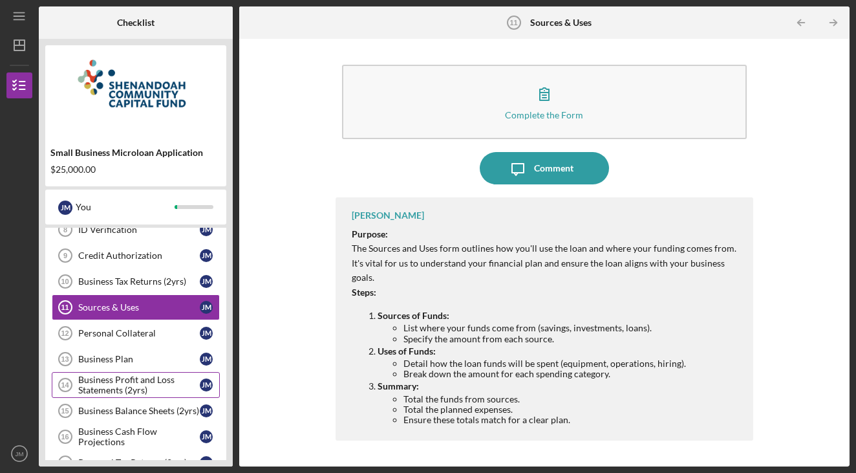
scroll to position [283, 0]
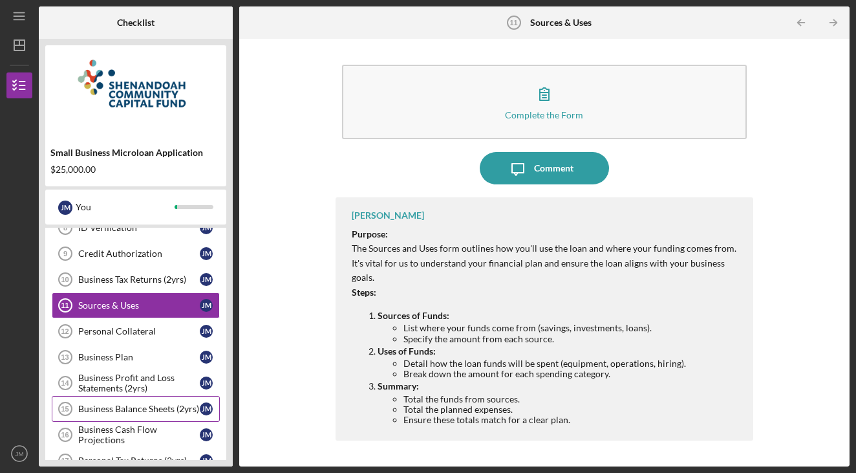
click at [164, 409] on div "Business Balance Sheets (2yrs)" at bounding box center [139, 408] width 122 height 10
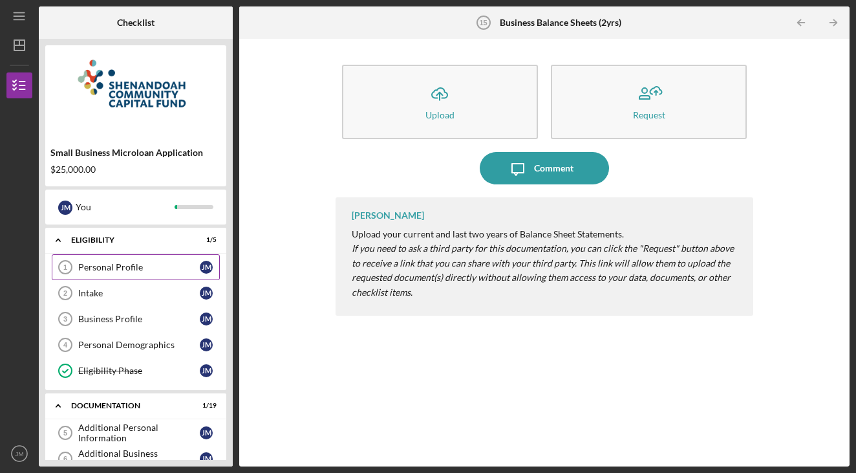
click at [106, 270] on div "Personal Profile" at bounding box center [139, 267] width 122 height 10
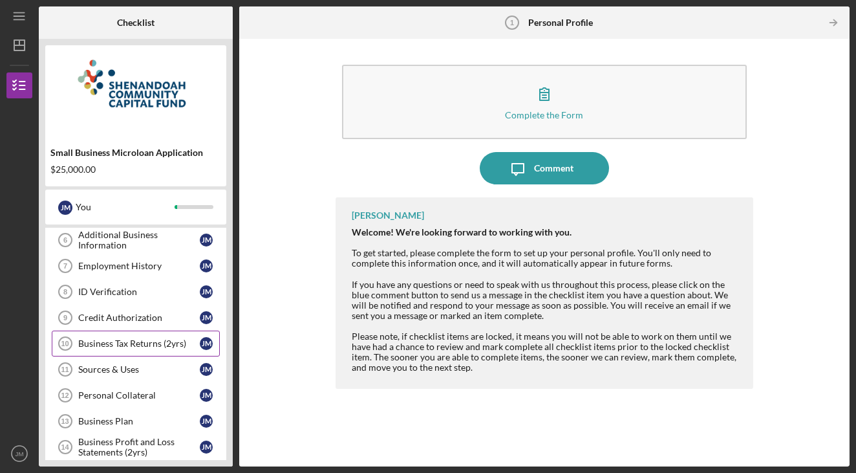
scroll to position [231, 0]
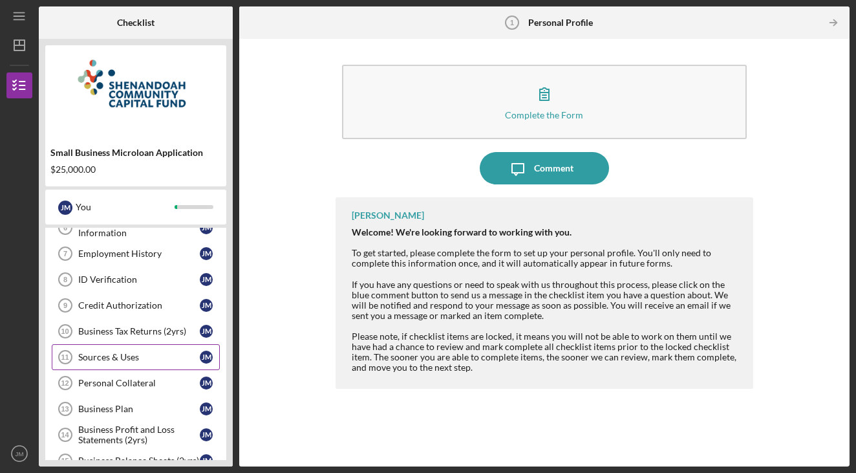
click at [149, 366] on link "Sources & Uses 11 Sources & Uses J M" at bounding box center [136, 357] width 168 height 26
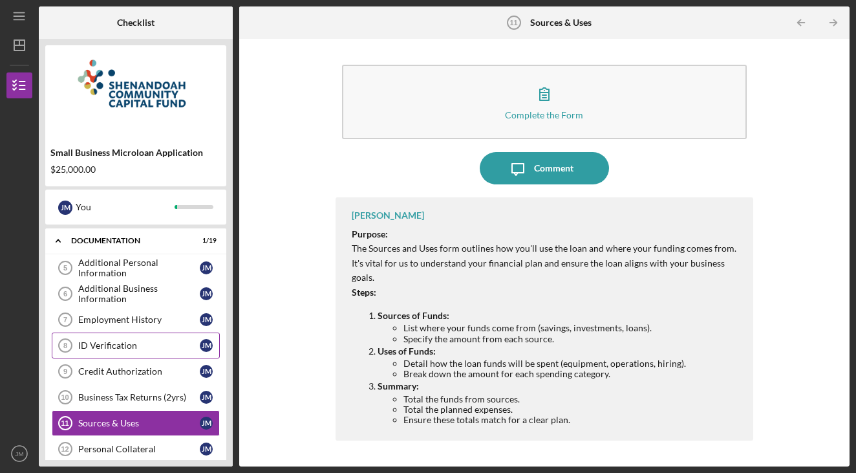
scroll to position [160, 0]
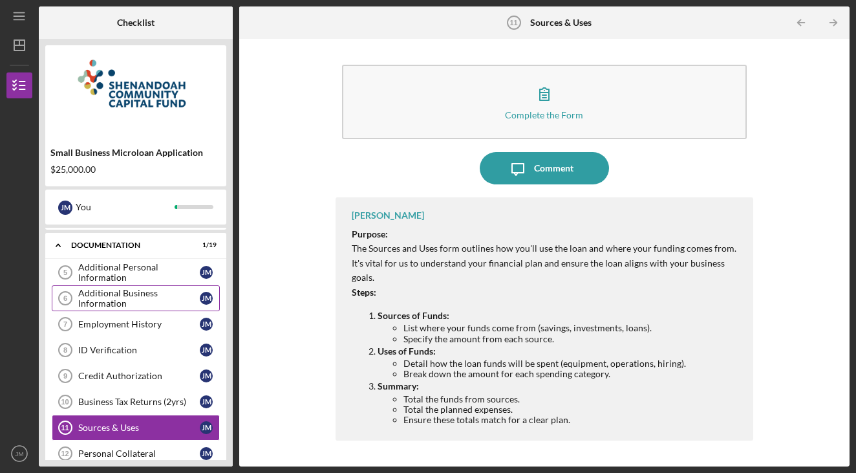
click at [146, 305] on div "Additional Business Information" at bounding box center [139, 298] width 122 height 21
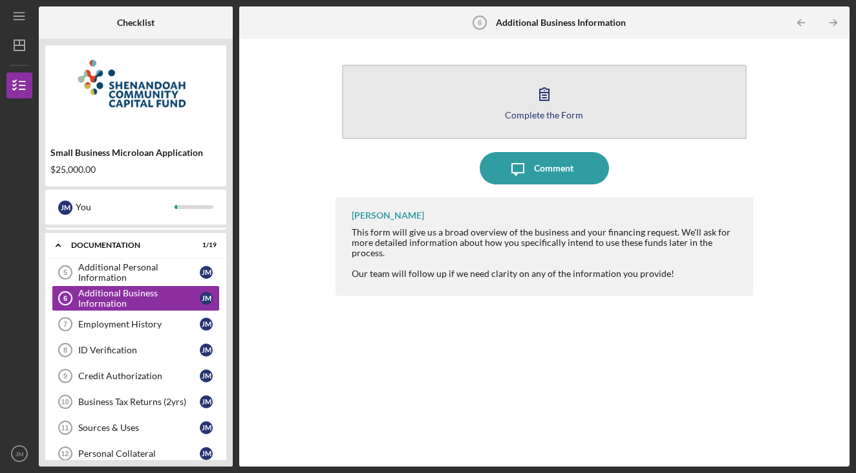
click at [539, 123] on button "Complete the Form Form" at bounding box center [544, 102] width 405 height 74
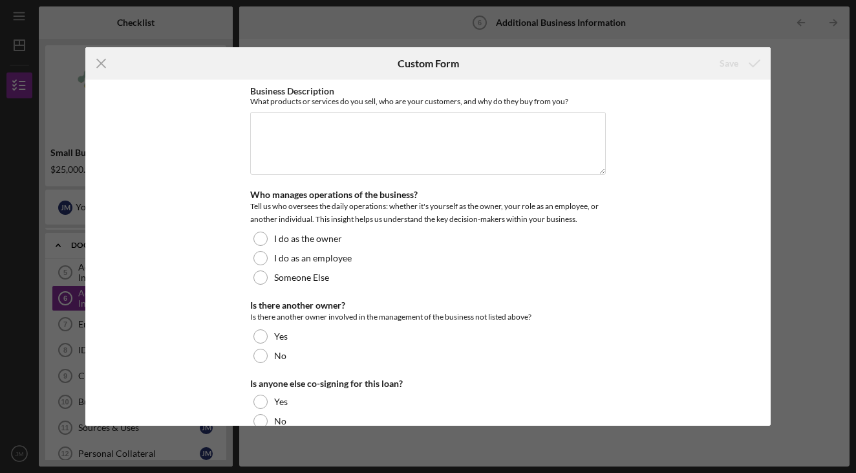
click at [822, 111] on div "Icon/Menu Close Custom Form Save Business Description What products or services…" at bounding box center [428, 236] width 856 height 473
click at [104, 68] on icon "Icon/Menu Close" at bounding box center [101, 63] width 32 height 32
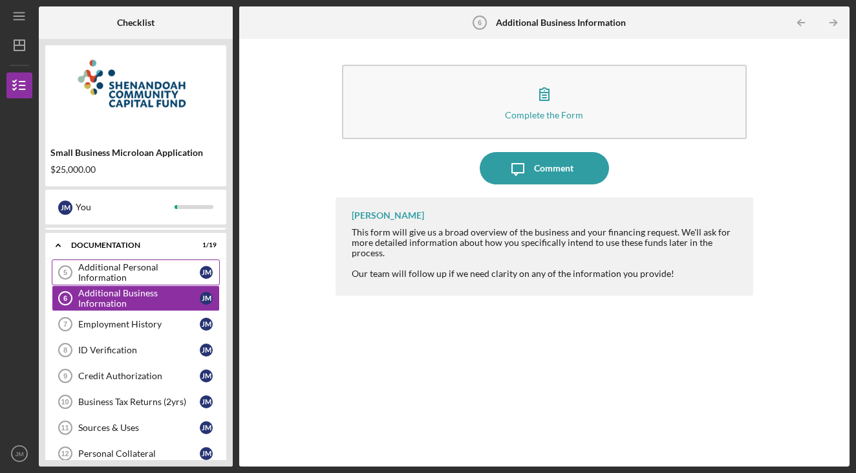
click at [146, 274] on div "Additional Personal Information" at bounding box center [139, 272] width 122 height 21
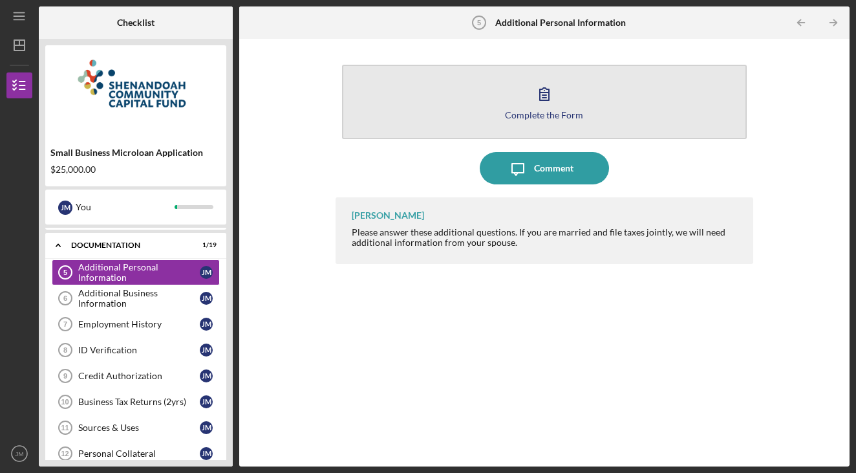
click at [546, 123] on button "Complete the Form Form" at bounding box center [544, 102] width 405 height 74
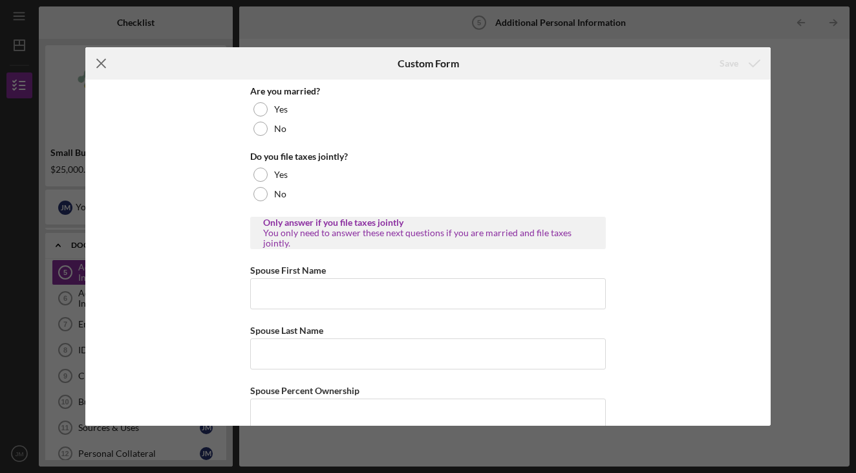
click at [98, 48] on icon "Icon/Menu Close" at bounding box center [101, 63] width 32 height 32
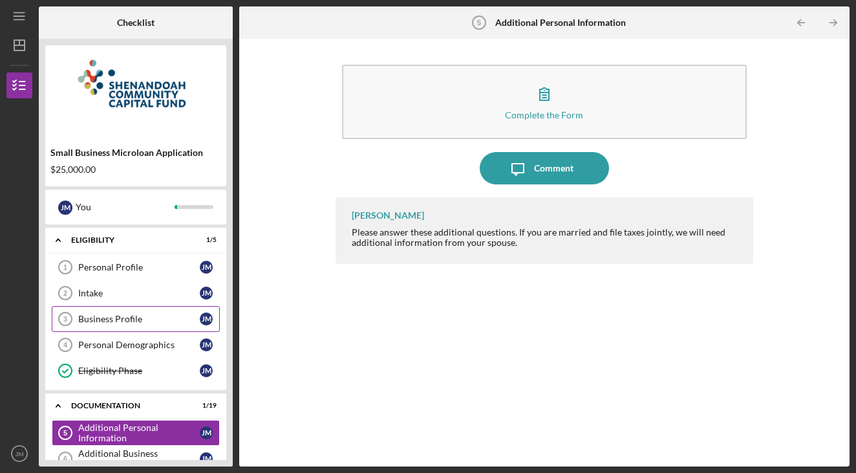
click at [120, 321] on div "Business Profile" at bounding box center [139, 319] width 122 height 10
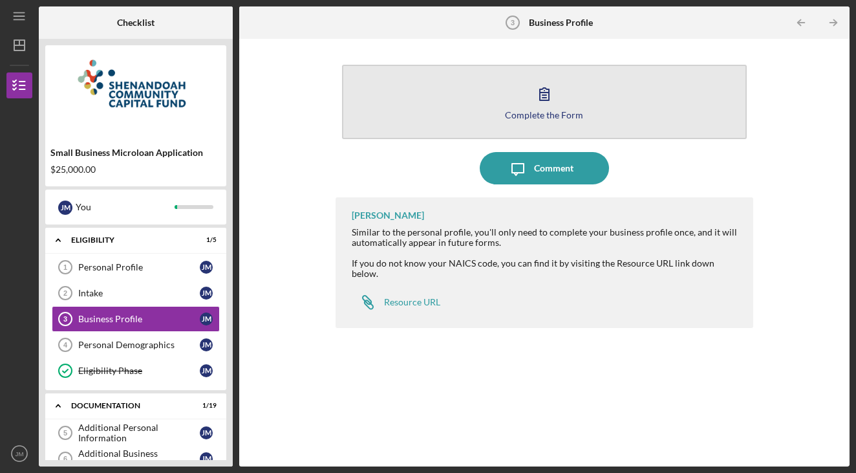
click at [511, 130] on button "Complete the Form Form" at bounding box center [544, 102] width 405 height 74
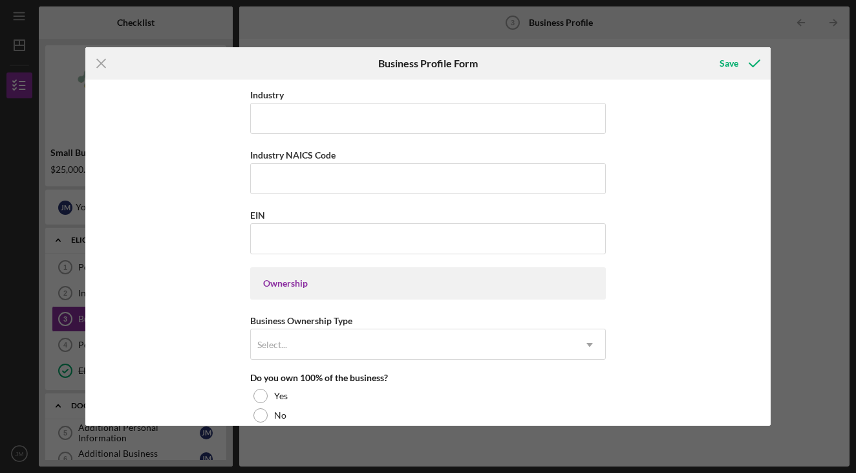
scroll to position [507, 0]
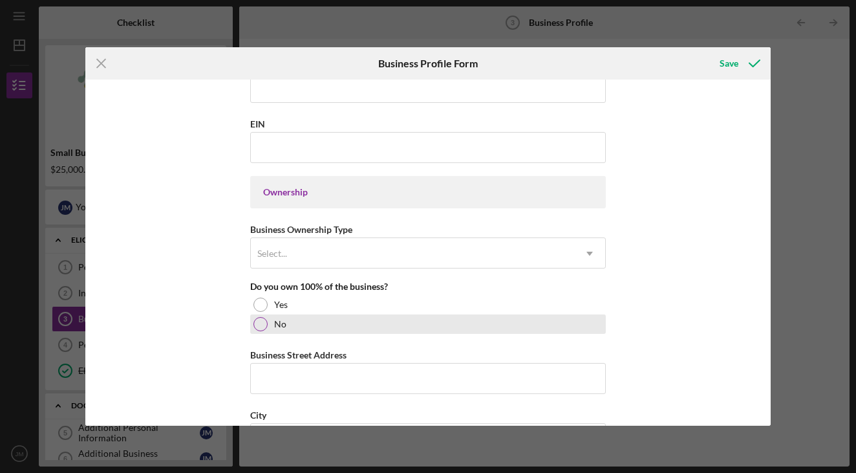
click at [278, 316] on div "No" at bounding box center [428, 323] width 356 height 19
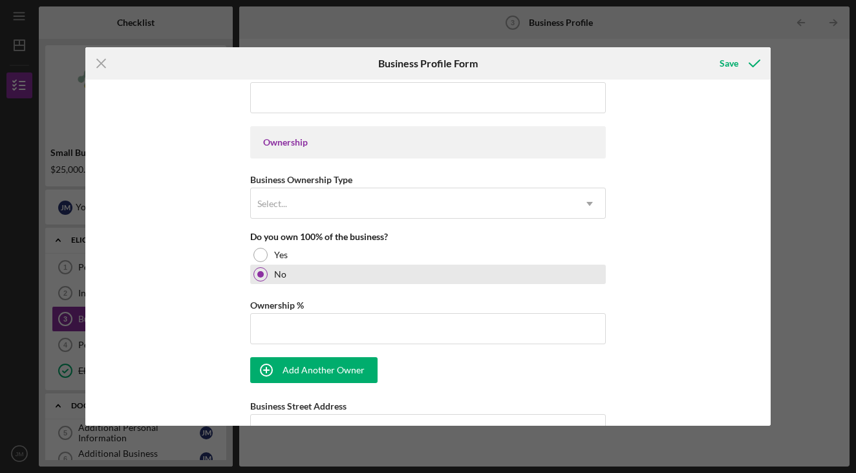
scroll to position [559, 0]
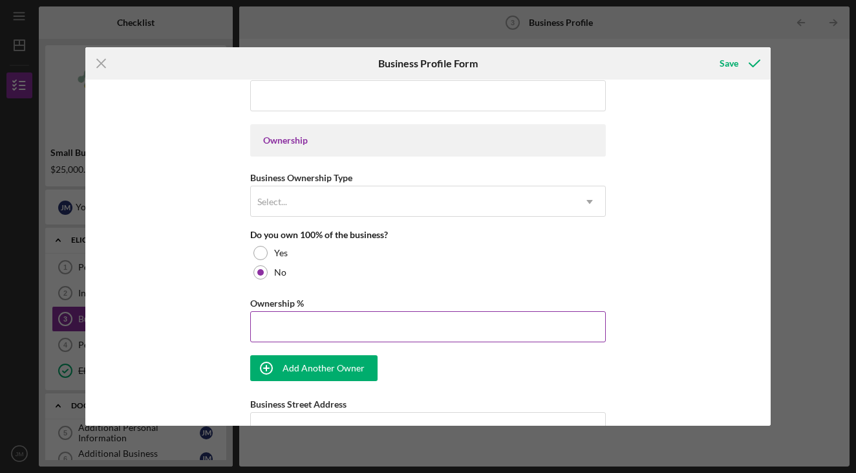
click at [309, 325] on input "Ownership %" at bounding box center [428, 326] width 356 height 31
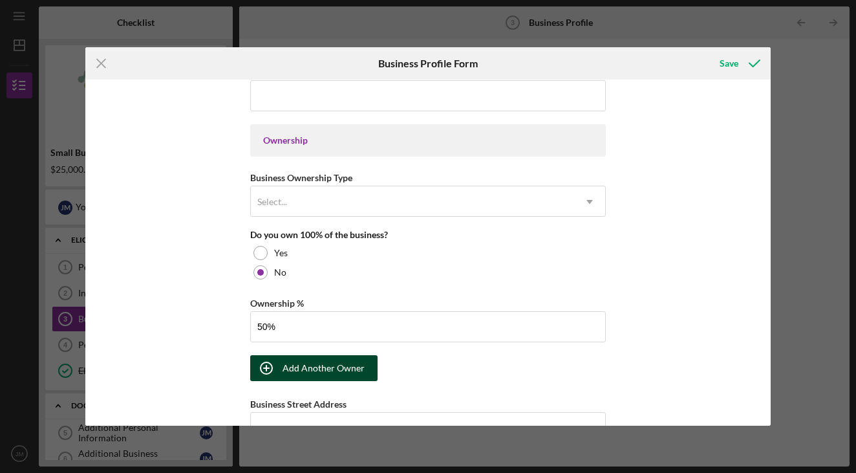
type input "50.00%"
click at [281, 370] on button "Add Another Owner" at bounding box center [313, 368] width 127 height 26
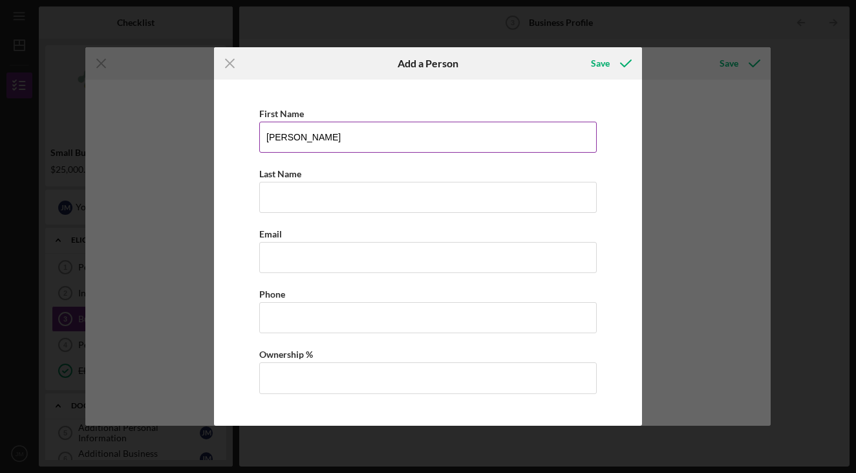
type input "Eric"
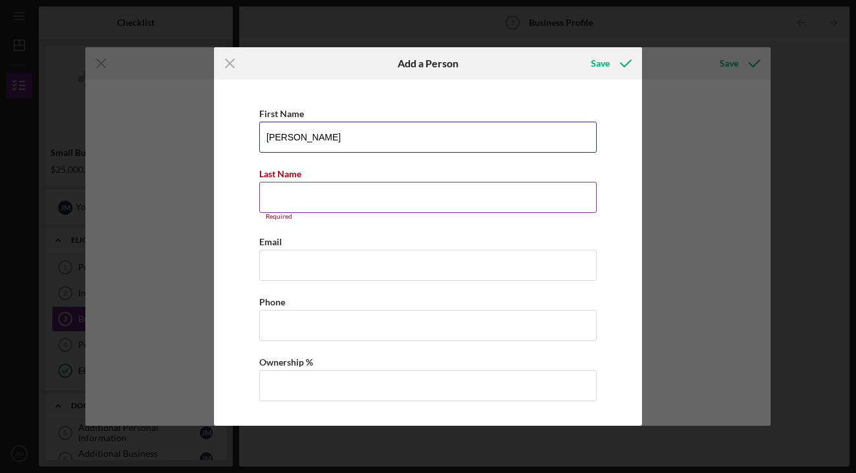
drag, startPoint x: 339, startPoint y: 133, endPoint x: 321, endPoint y: 188, distance: 58.1
click at [321, 188] on div "First Name Eric Last Name Required Email Phone Ownership %" at bounding box center [427, 259] width 415 height 347
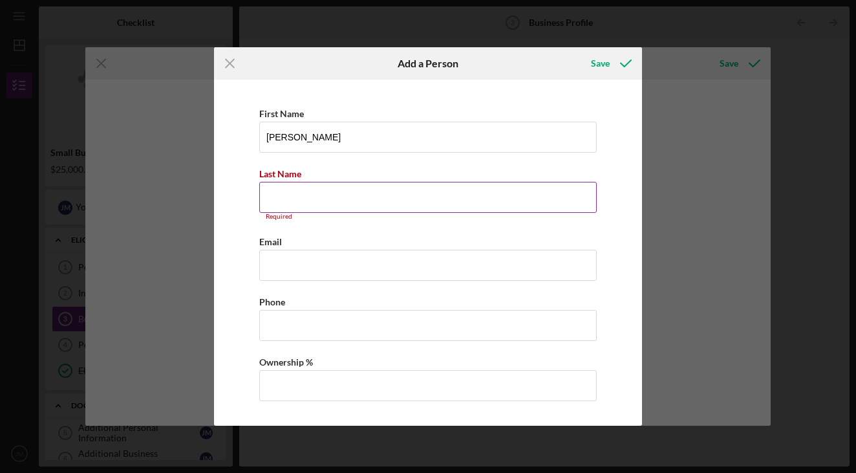
click at [321, 188] on input "Last Name" at bounding box center [428, 197] width 338 height 31
type input "Mitri"
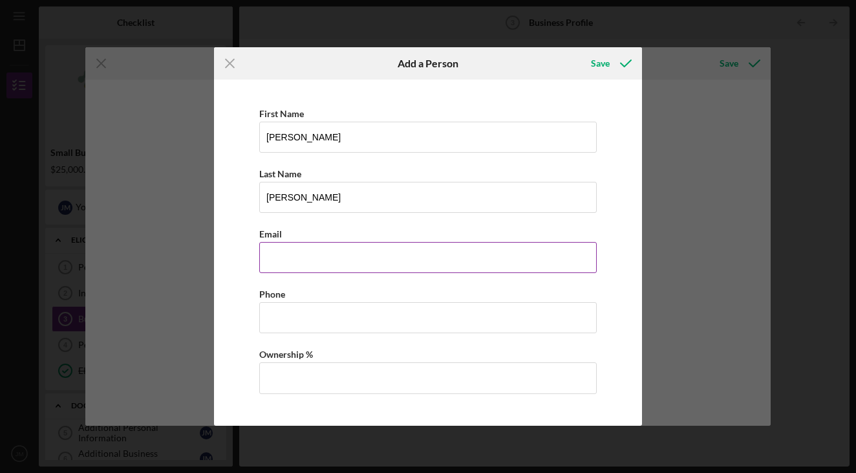
click at [295, 244] on input "Business Email" at bounding box center [428, 257] width 338 height 31
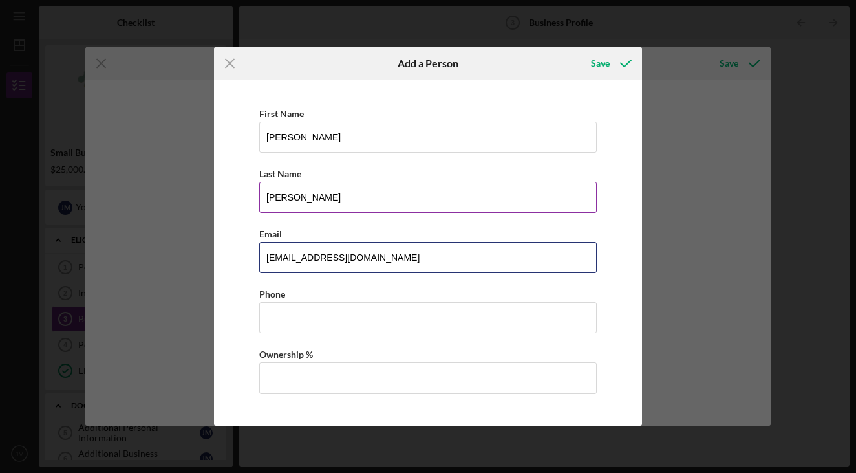
type input "ericmitri94@gmail.com"
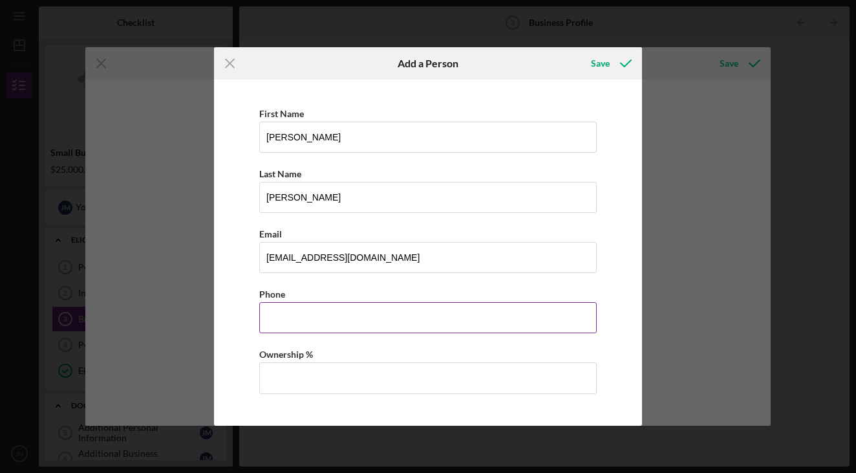
click at [316, 323] on input "Business Phone" at bounding box center [428, 317] width 338 height 31
type input "(540) 421-1395"
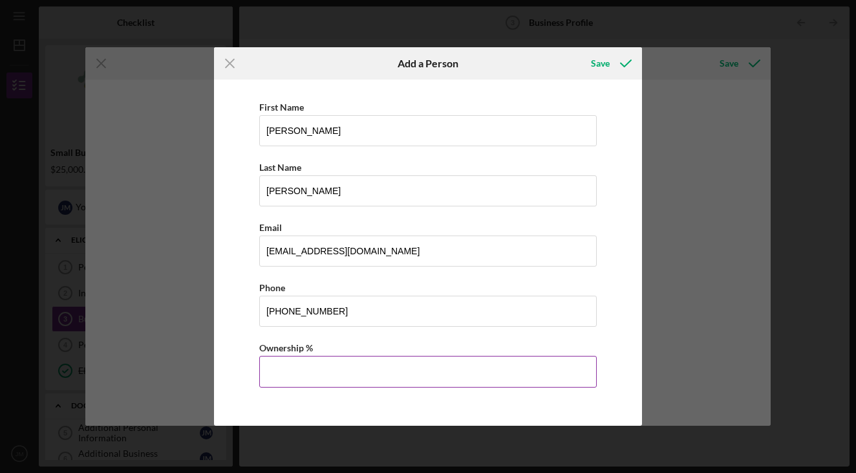
click at [376, 374] on input "Ownership %" at bounding box center [428, 371] width 338 height 31
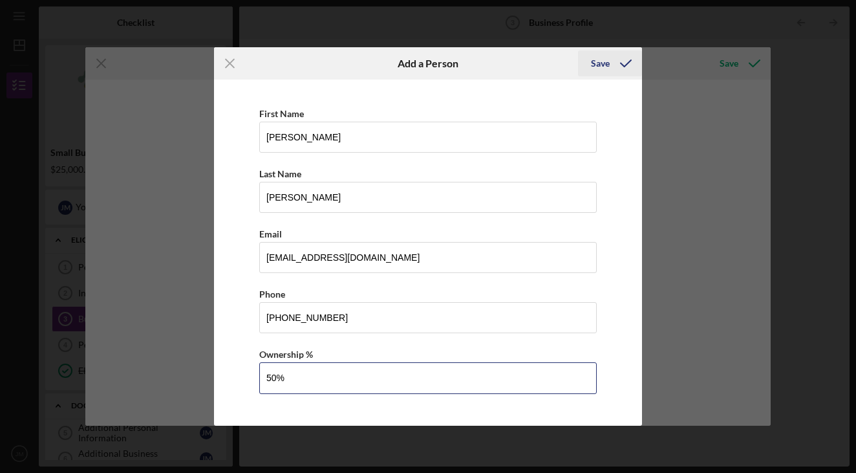
scroll to position [0, 0]
type input "50.00%"
click at [611, 65] on icon "button" at bounding box center [626, 63] width 32 height 32
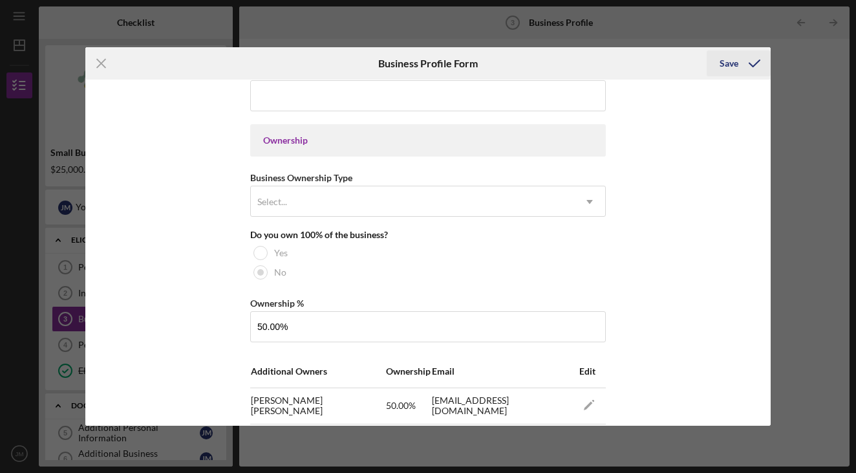
click at [750, 60] on icon "submit" at bounding box center [754, 63] width 32 height 32
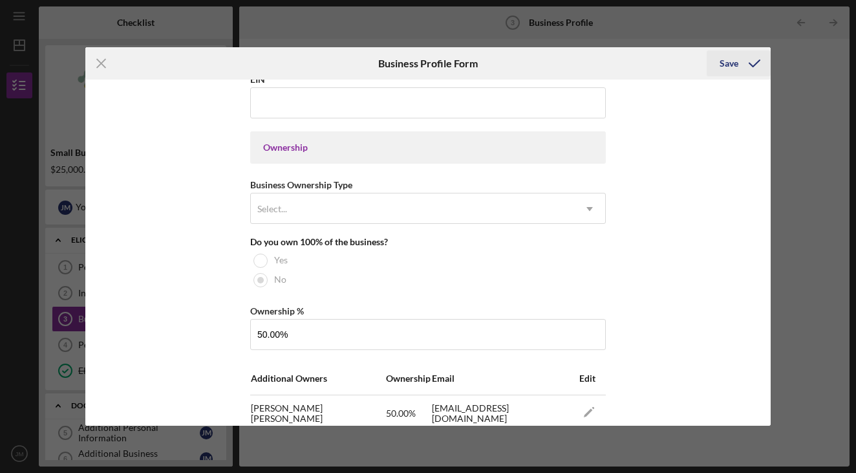
scroll to position [6, 0]
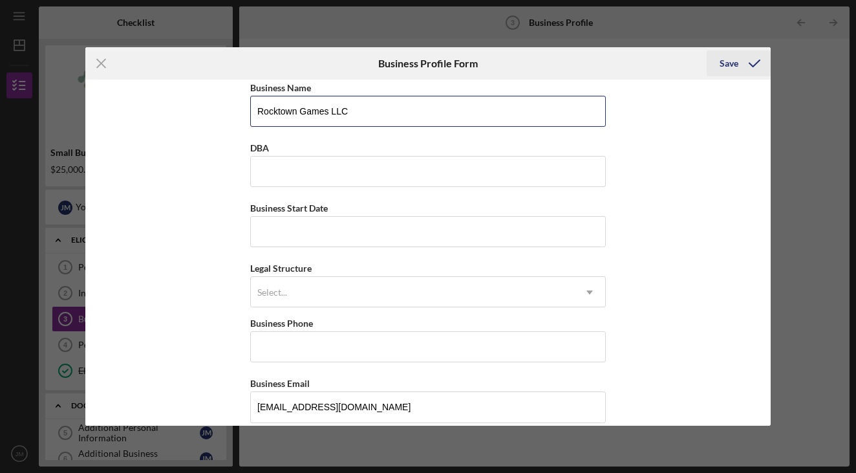
type input "Rocktown Games LLC"
click at [744, 60] on icon "submit" at bounding box center [754, 63] width 32 height 32
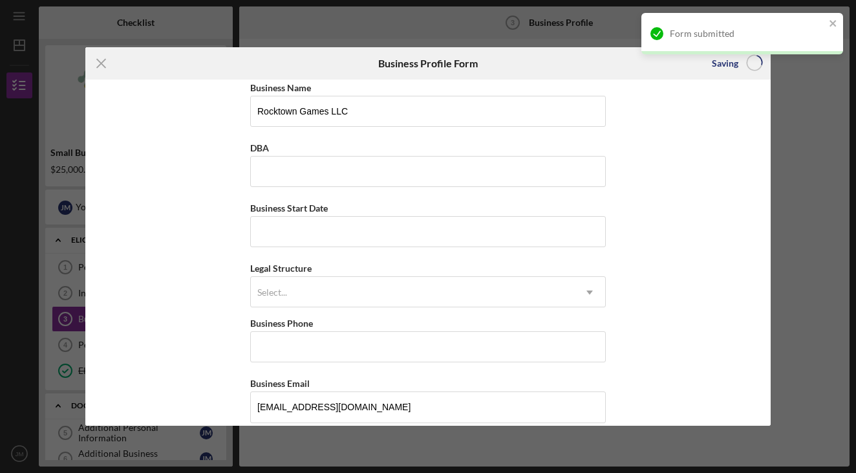
type input "50.00%"
